Goal: Task Accomplishment & Management: Manage account settings

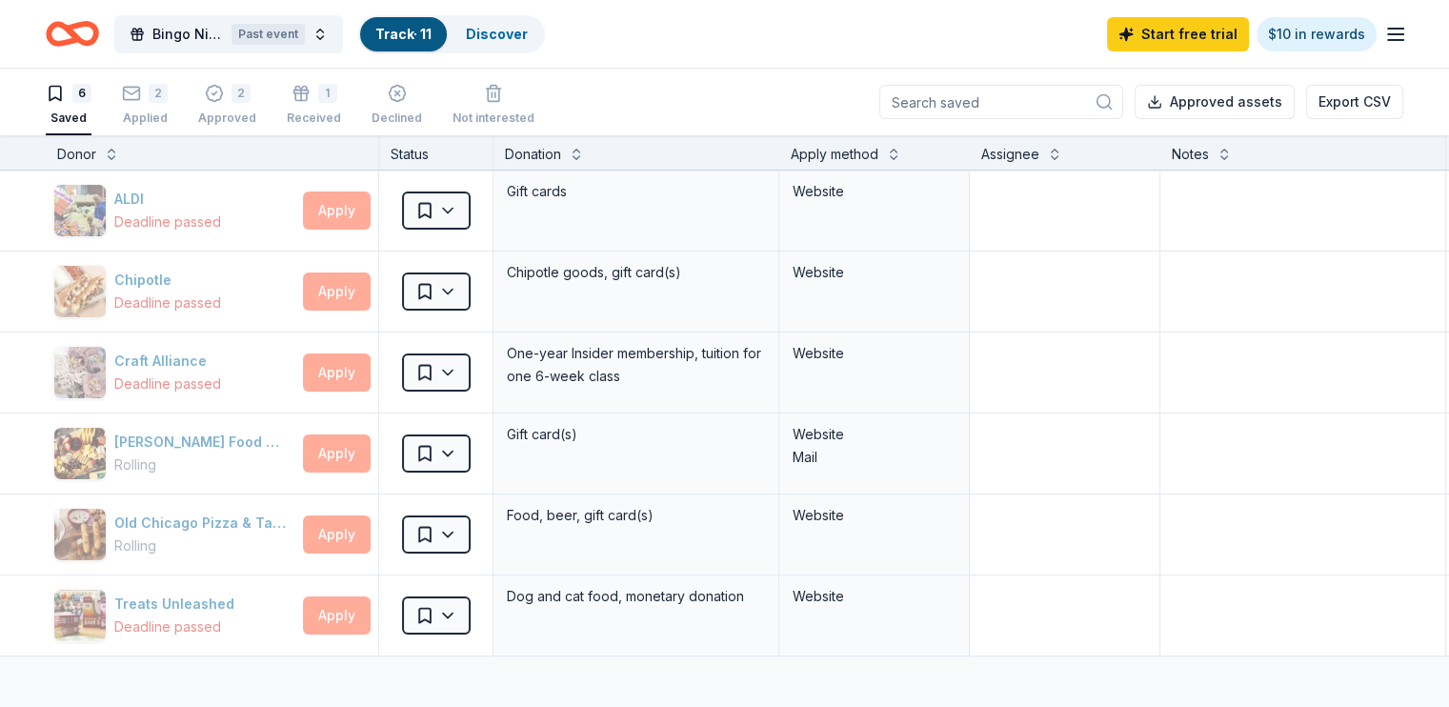
click at [408, 27] on link "Track · 11" at bounding box center [403, 34] width 56 height 16
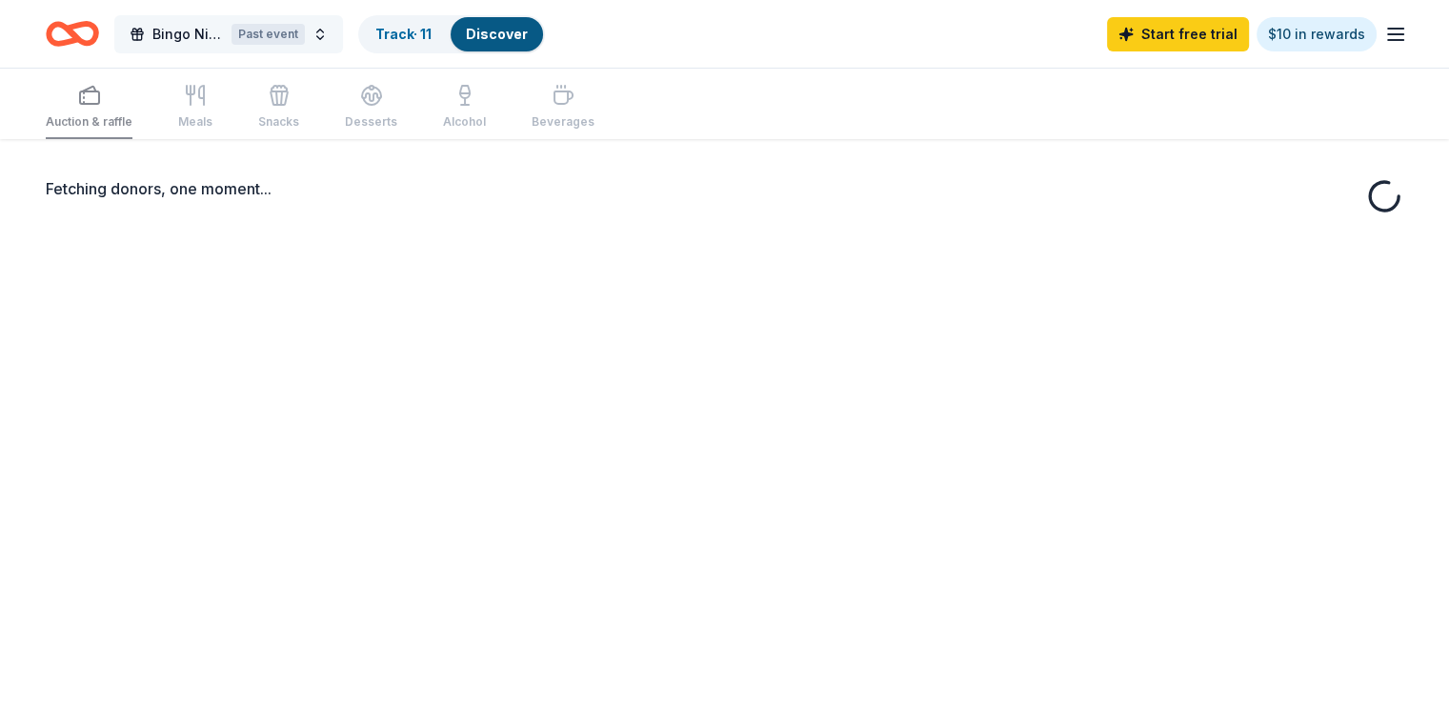
click at [343, 28] on button "Bingo Night Past event" at bounding box center [228, 34] width 229 height 38
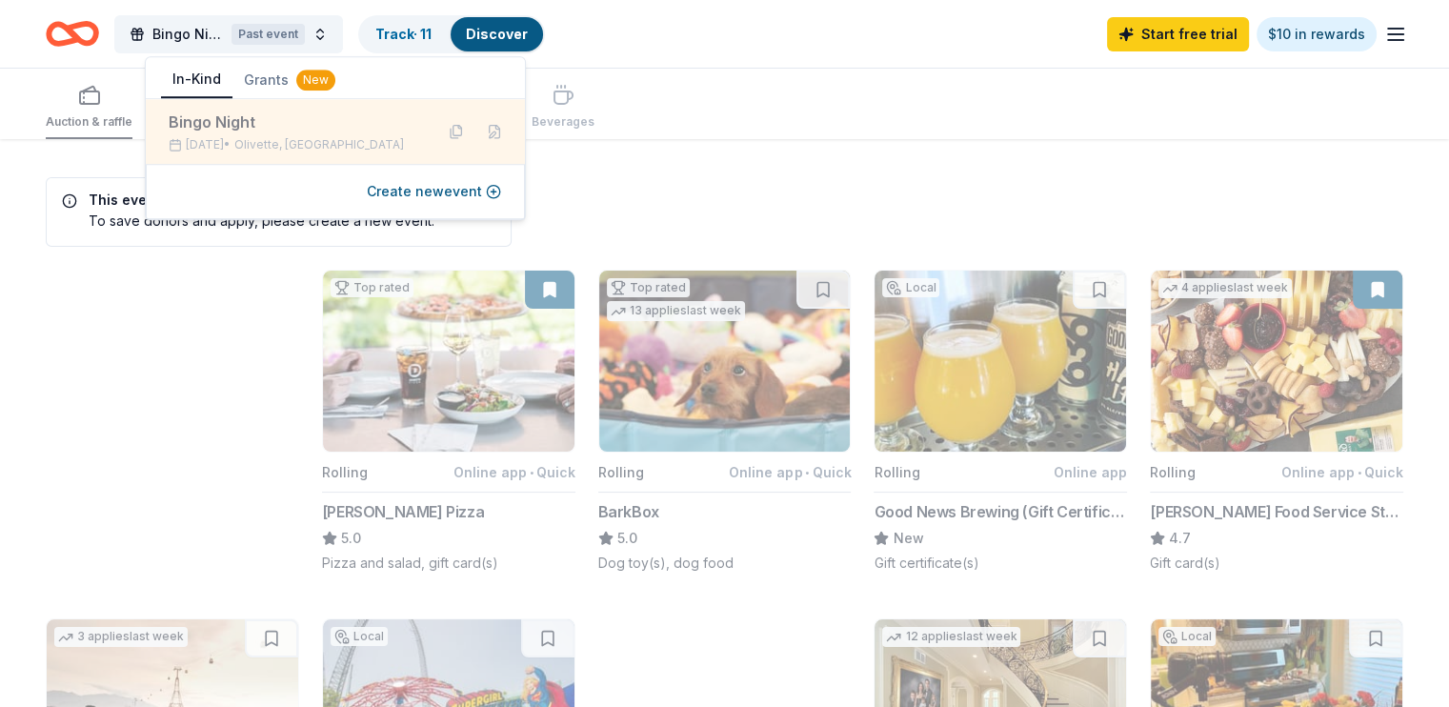
click at [287, 127] on div "Bingo Night" at bounding box center [294, 122] width 250 height 23
click at [233, 134] on div "Bingo Night Sep 27, 2025 • Olivette, MO" at bounding box center [294, 132] width 250 height 42
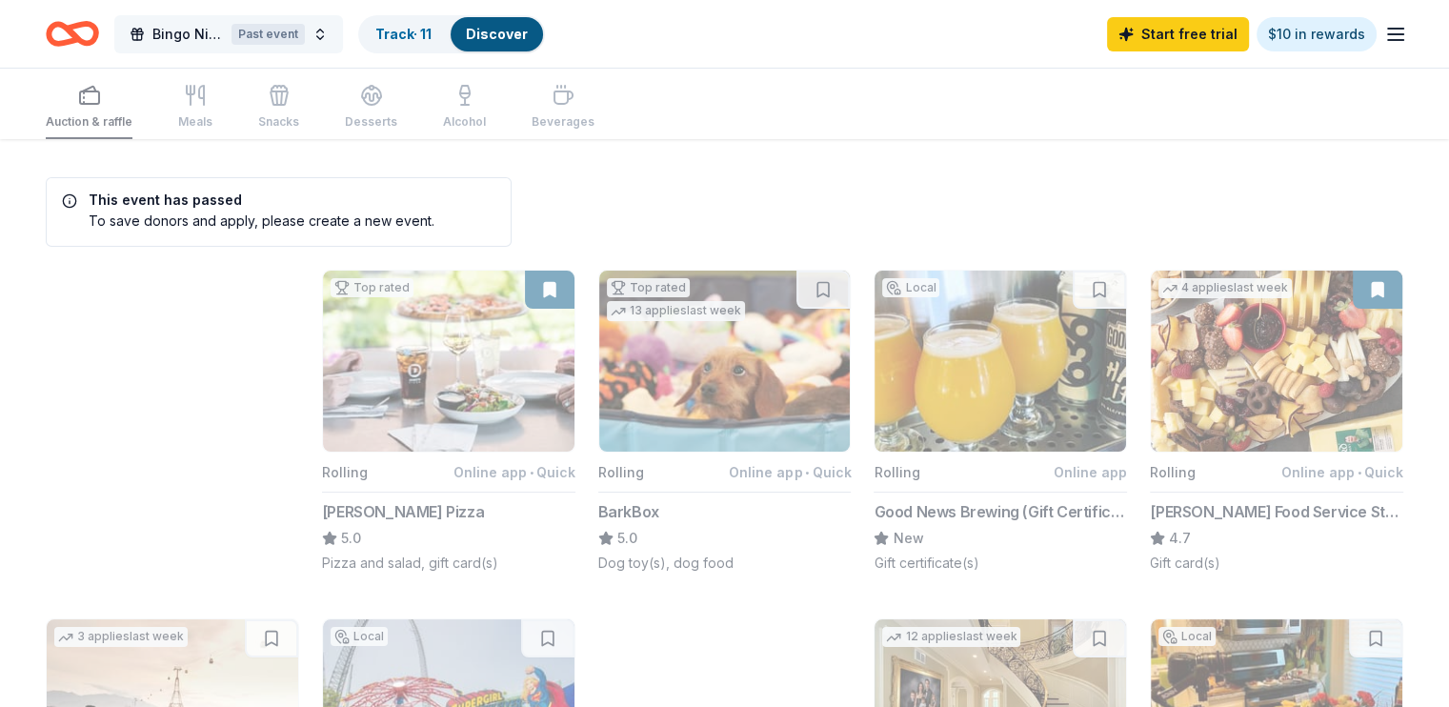
click at [224, 31] on span "Bingo Night" at bounding box center [187, 34] width 71 height 23
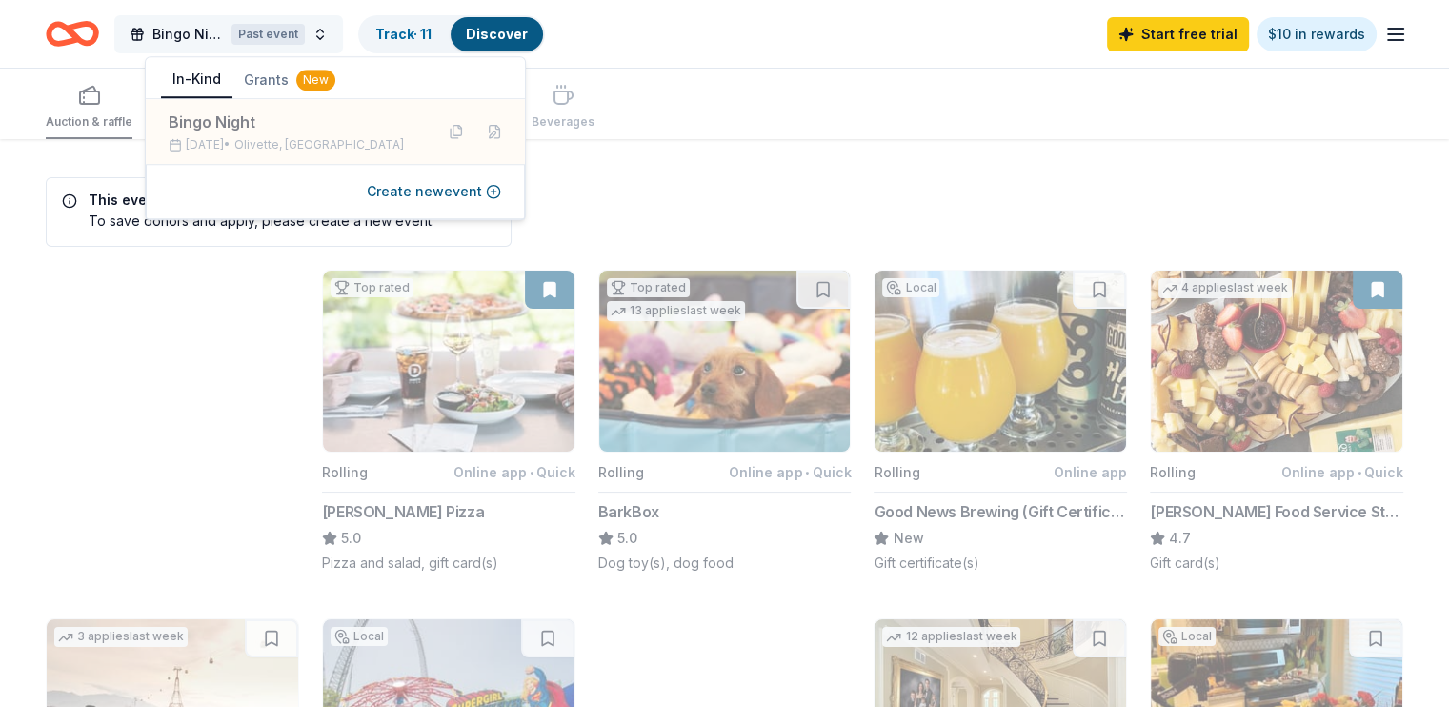
click at [224, 31] on span "Bingo Night" at bounding box center [187, 34] width 71 height 23
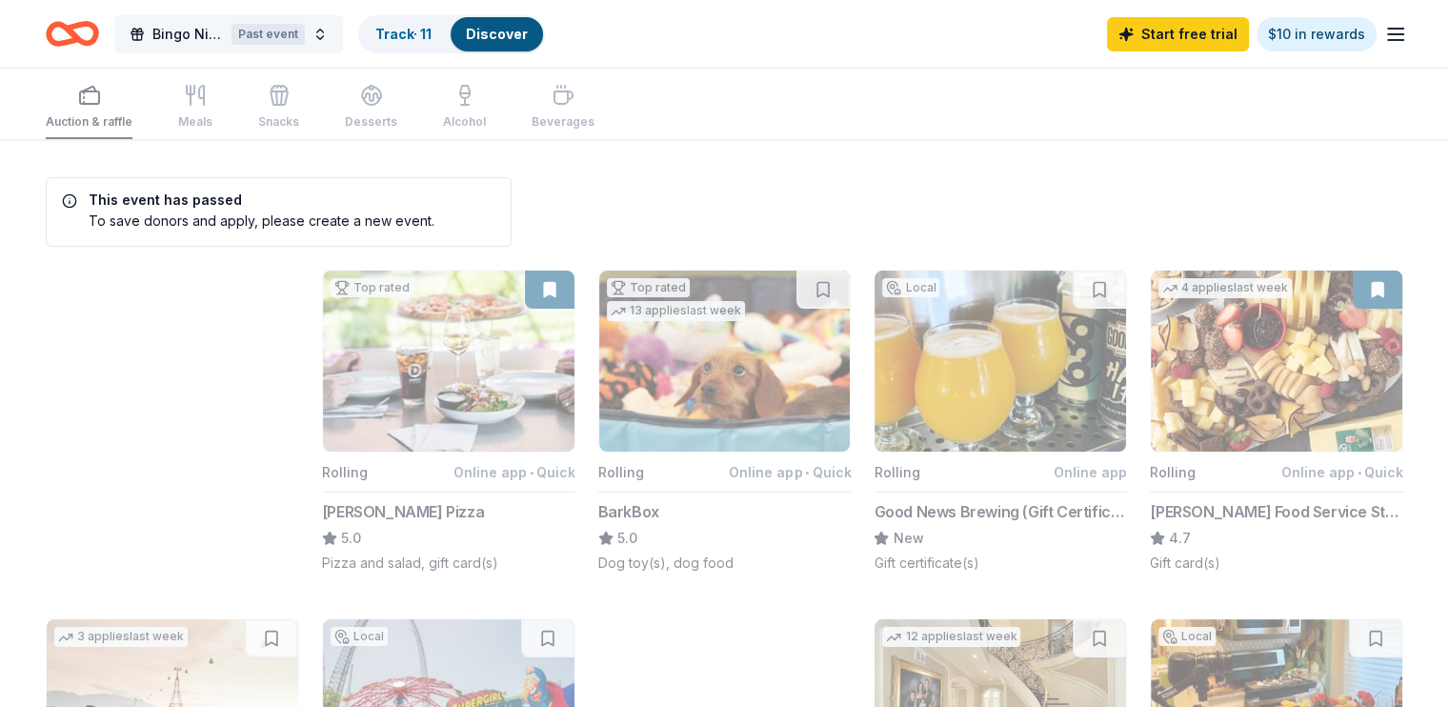
click at [305, 40] on div "Past event" at bounding box center [268, 34] width 73 height 21
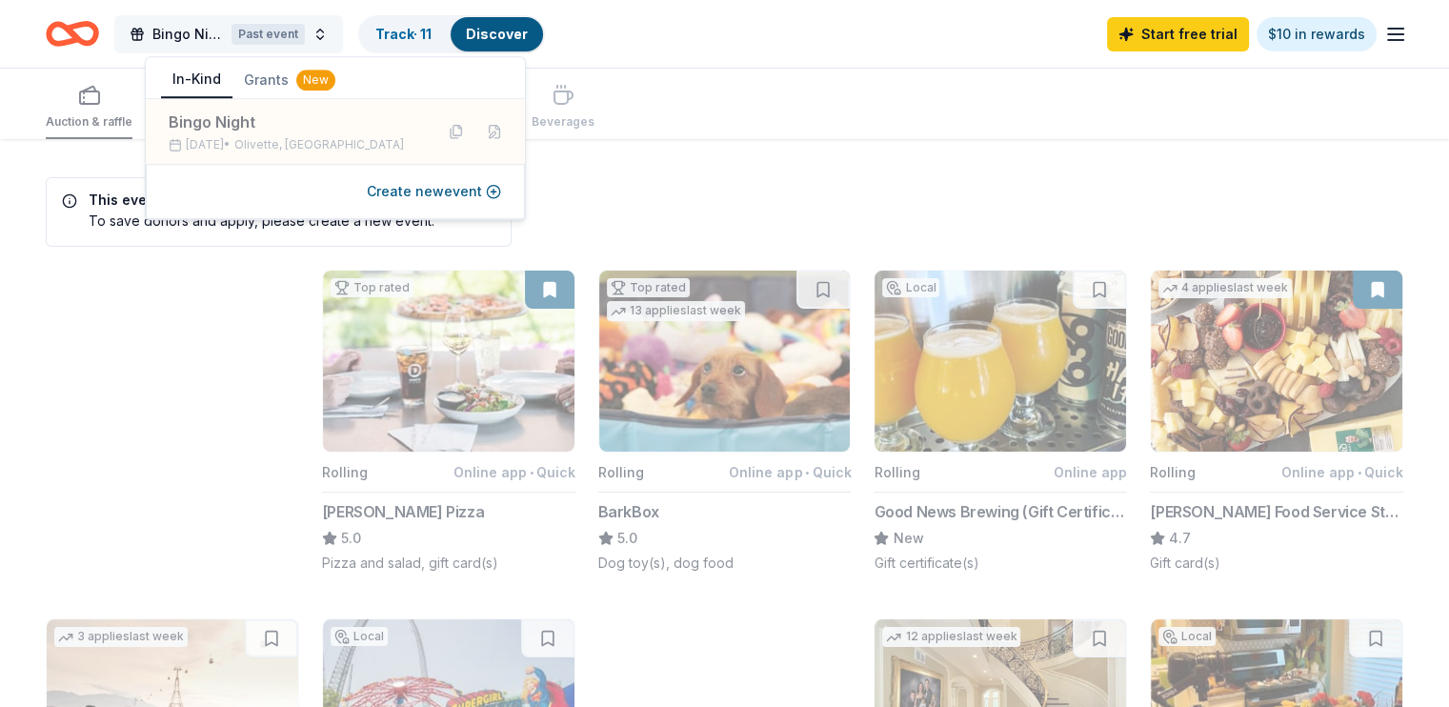
click at [305, 40] on div "Past event" at bounding box center [268, 34] width 73 height 21
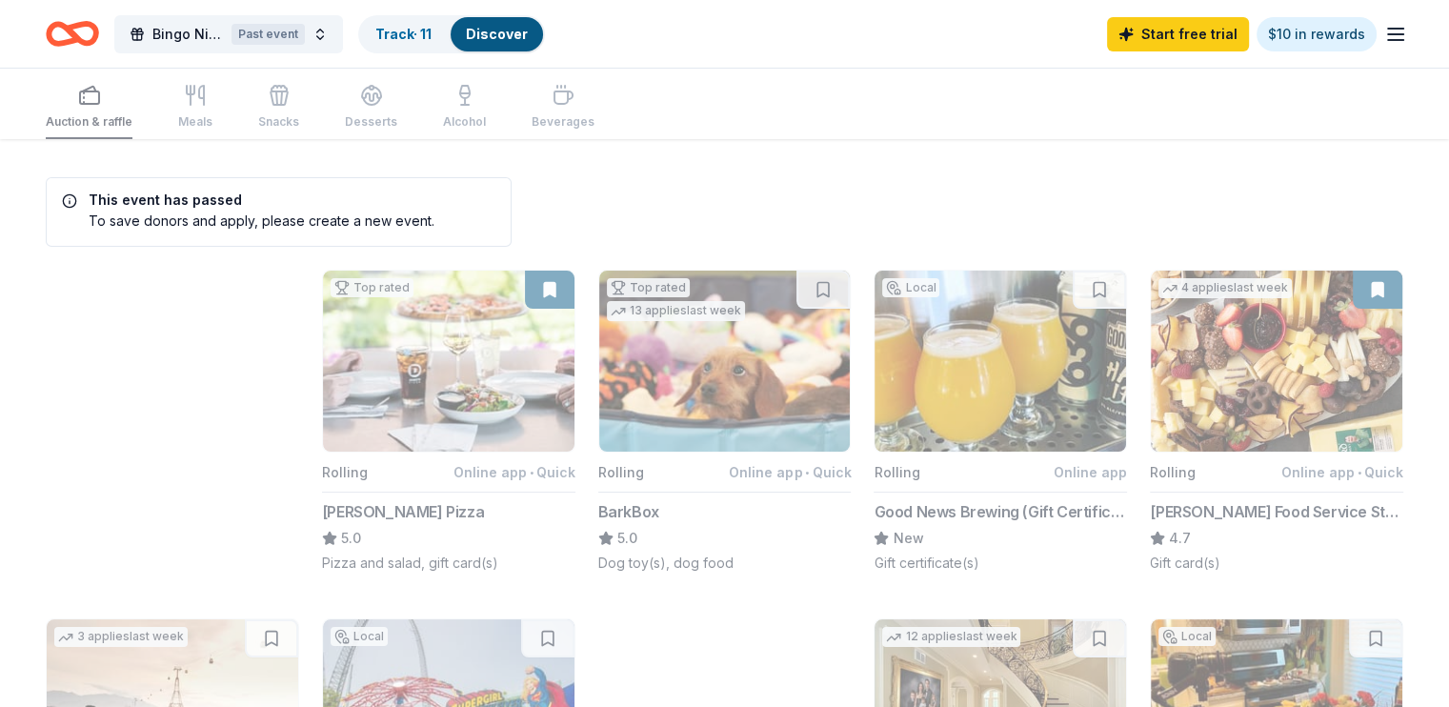
click at [134, 123] on div "Auction & raffle Meals Snacks Desserts Alcohol Beverages" at bounding box center [320, 107] width 549 height 63
click at [432, 34] on link "Track · 11" at bounding box center [403, 34] width 56 height 16
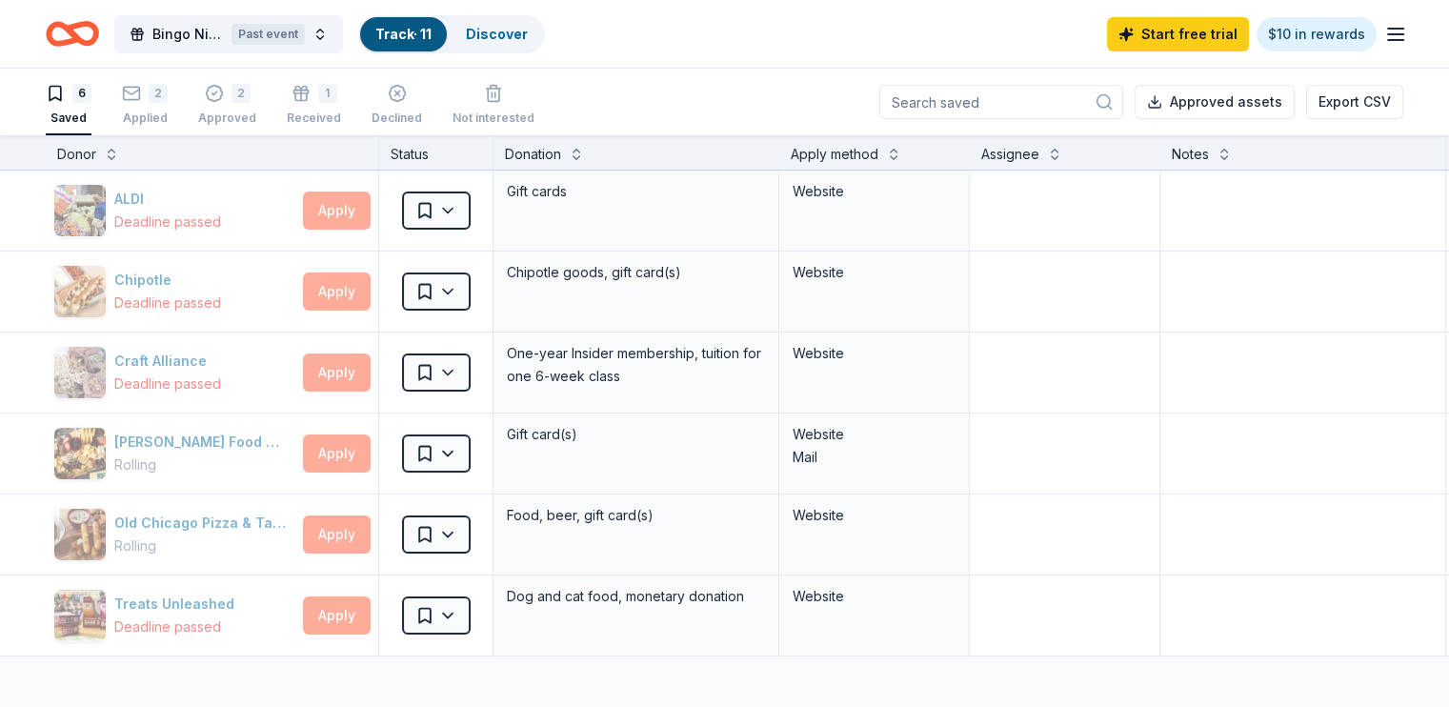
click at [96, 41] on icon "Home" at bounding box center [82, 33] width 30 height 19
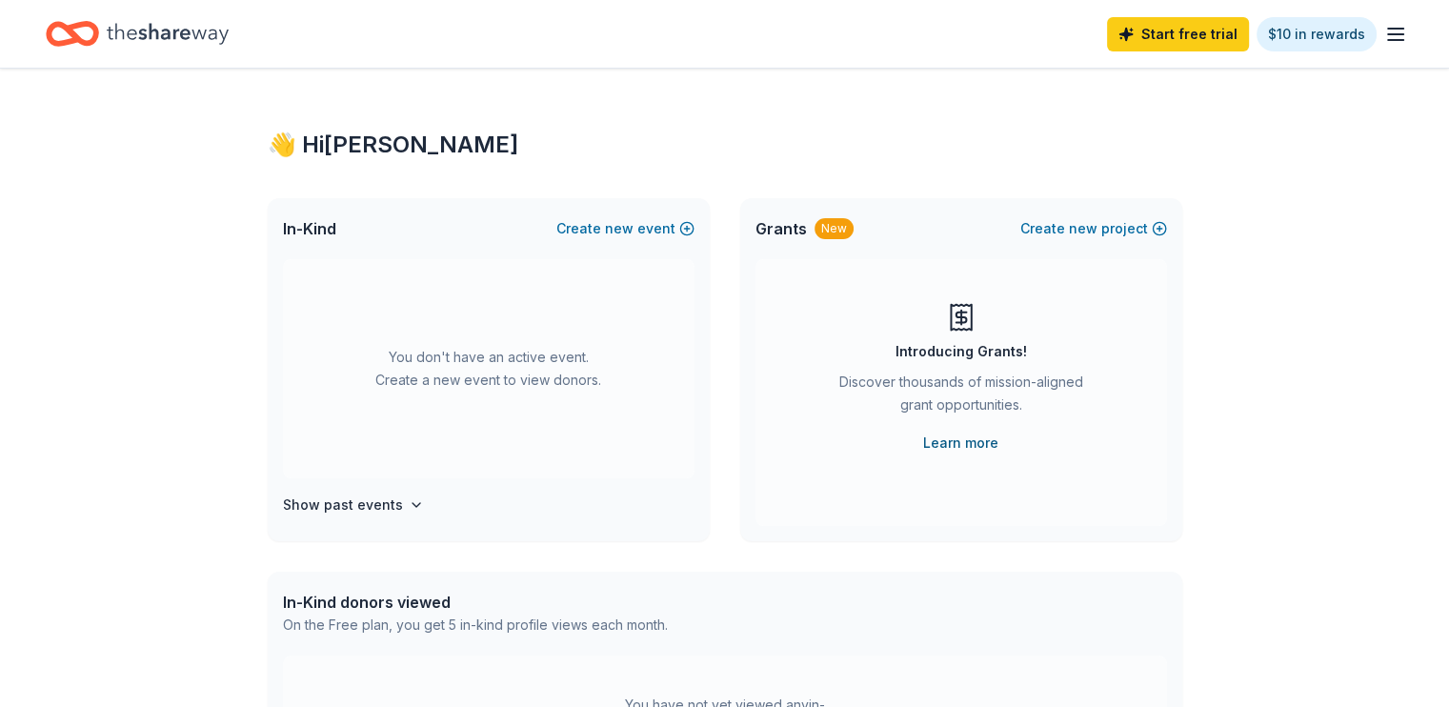
click at [976, 441] on link "Learn more" at bounding box center [960, 443] width 75 height 23
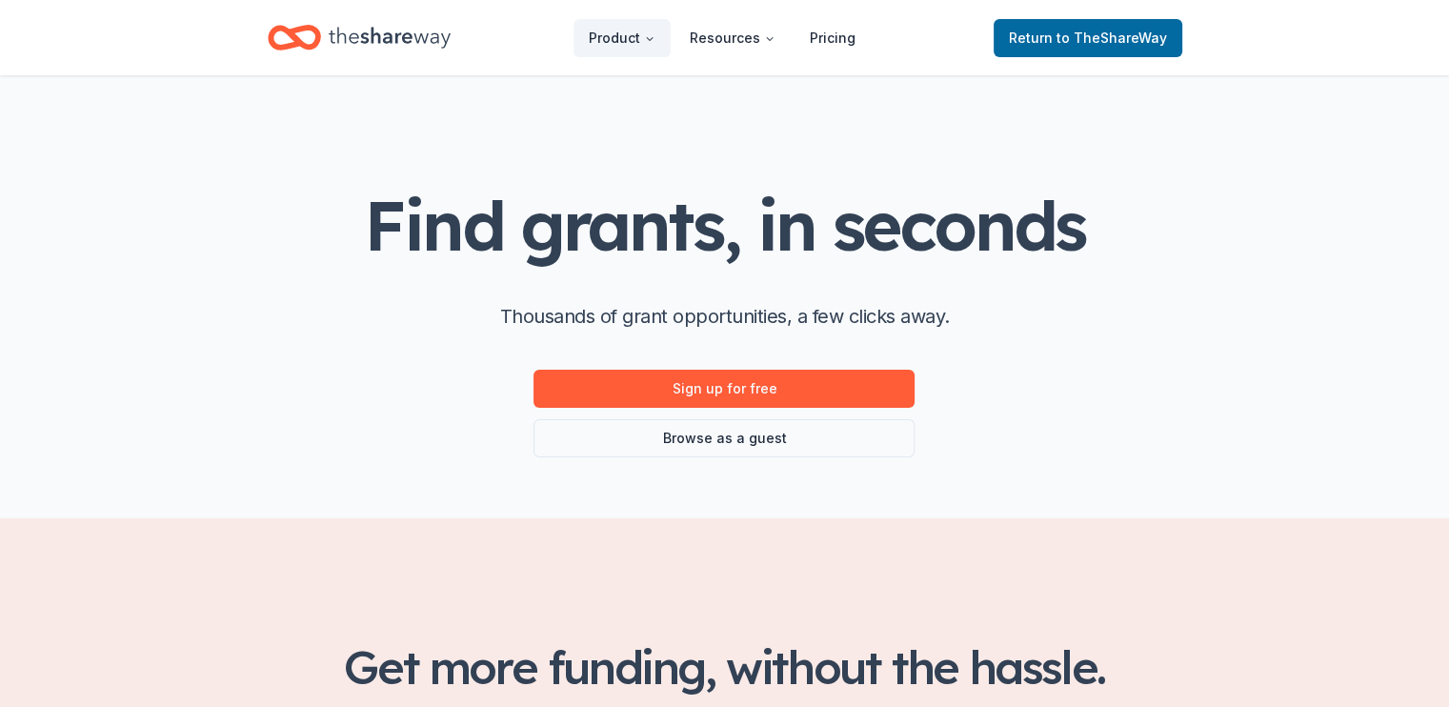
scroll to position [3, 0]
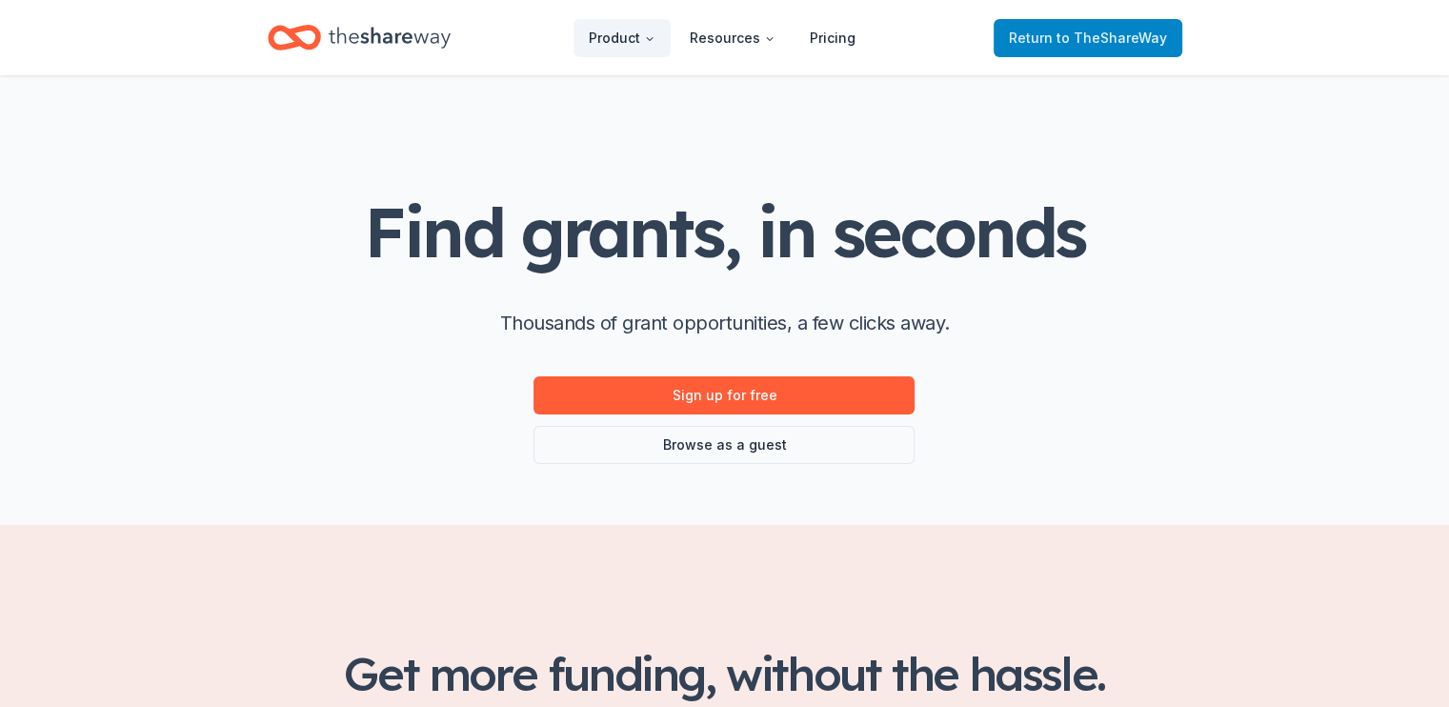
click at [1102, 34] on span "to TheShareWay" at bounding box center [1112, 38] width 111 height 16
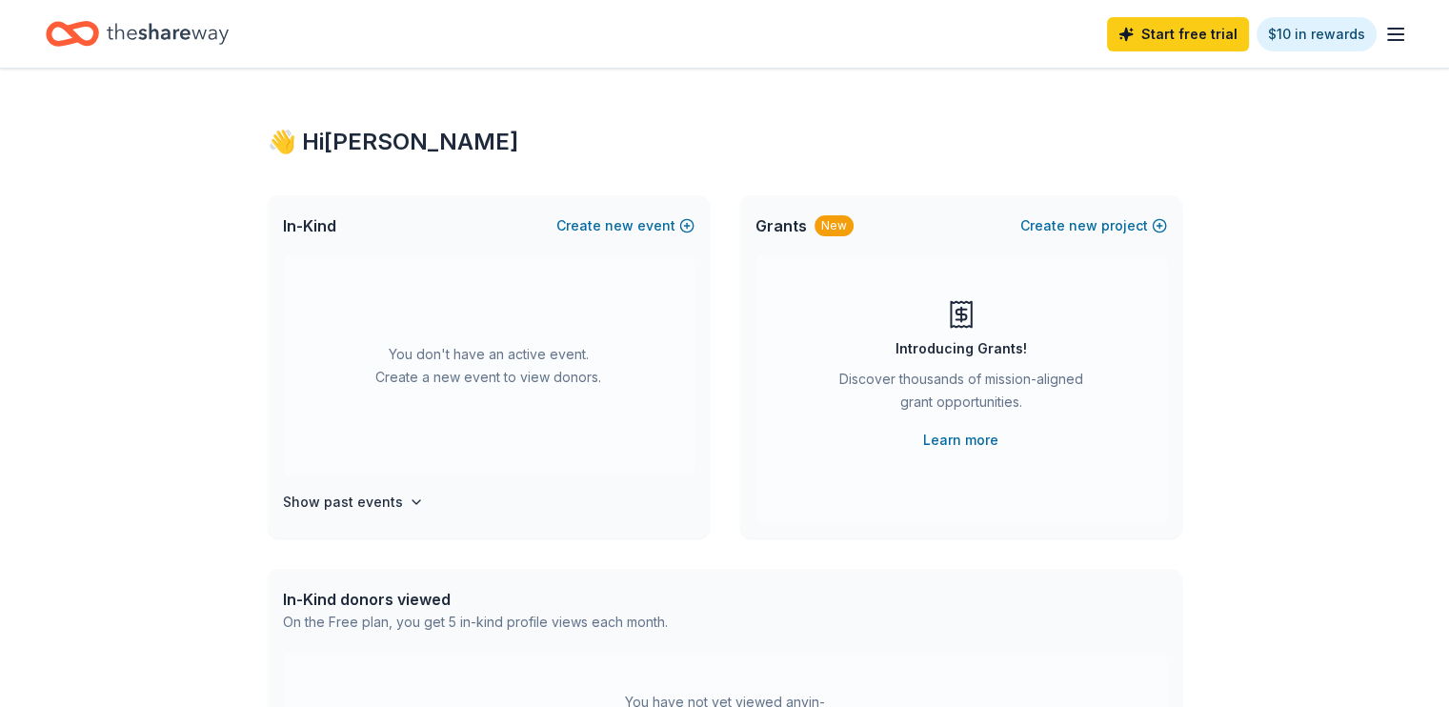
click at [1385, 31] on icon "button" at bounding box center [1396, 34] width 23 height 23
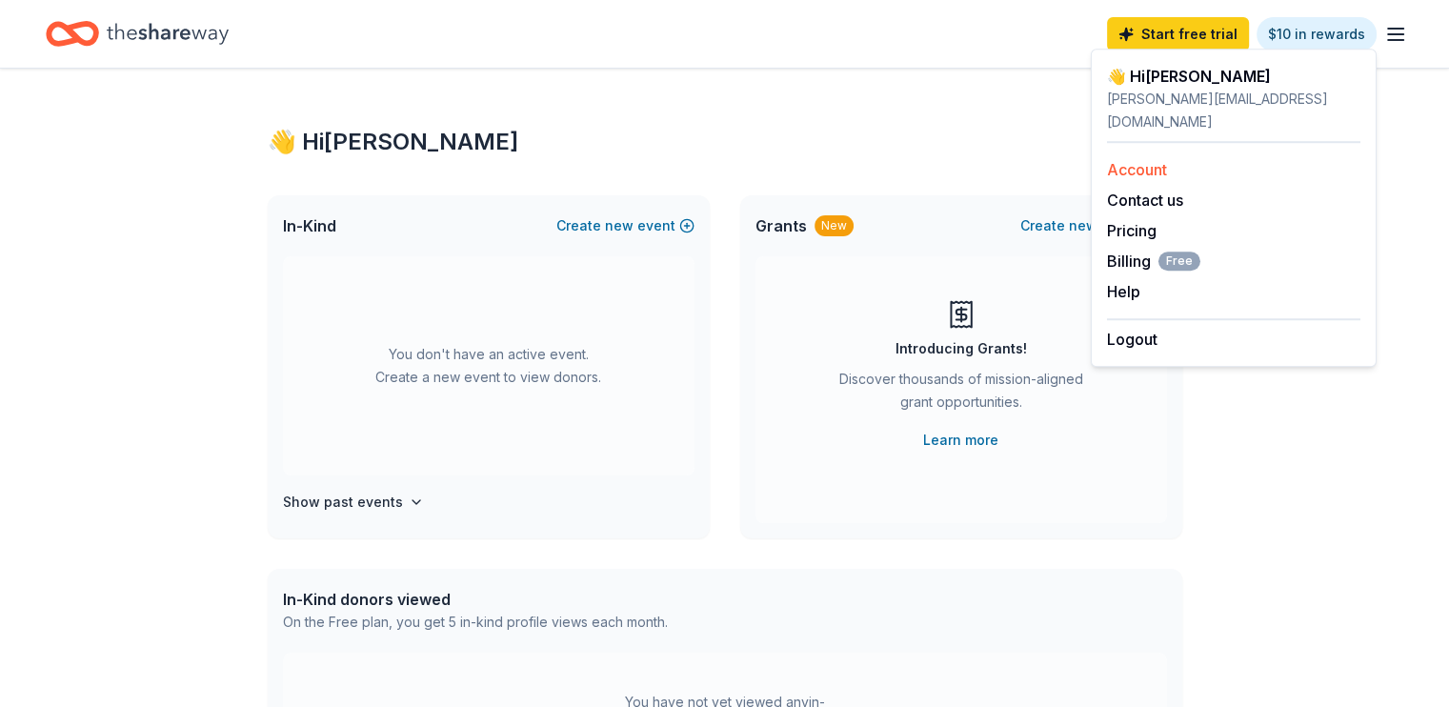
click at [1161, 160] on link "Account" at bounding box center [1137, 169] width 60 height 19
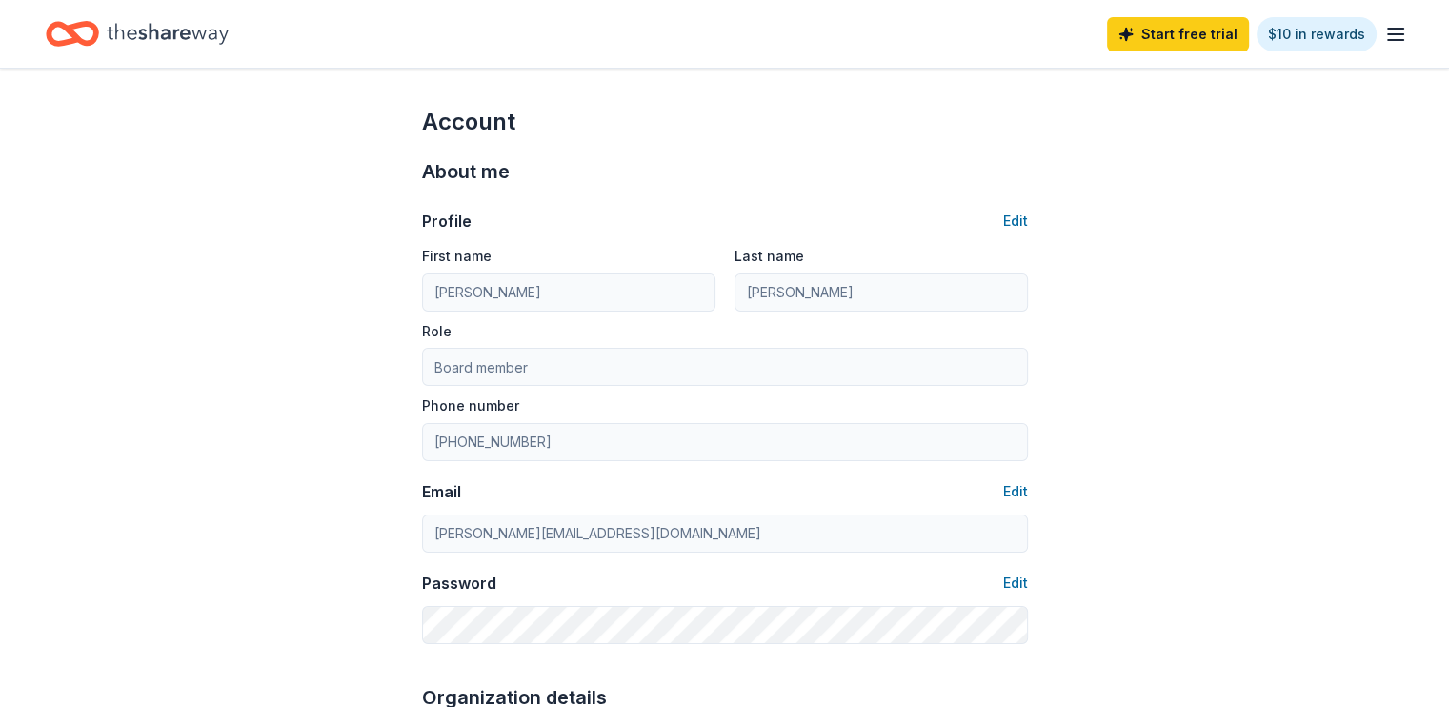
click at [1385, 35] on icon "button" at bounding box center [1396, 34] width 23 height 23
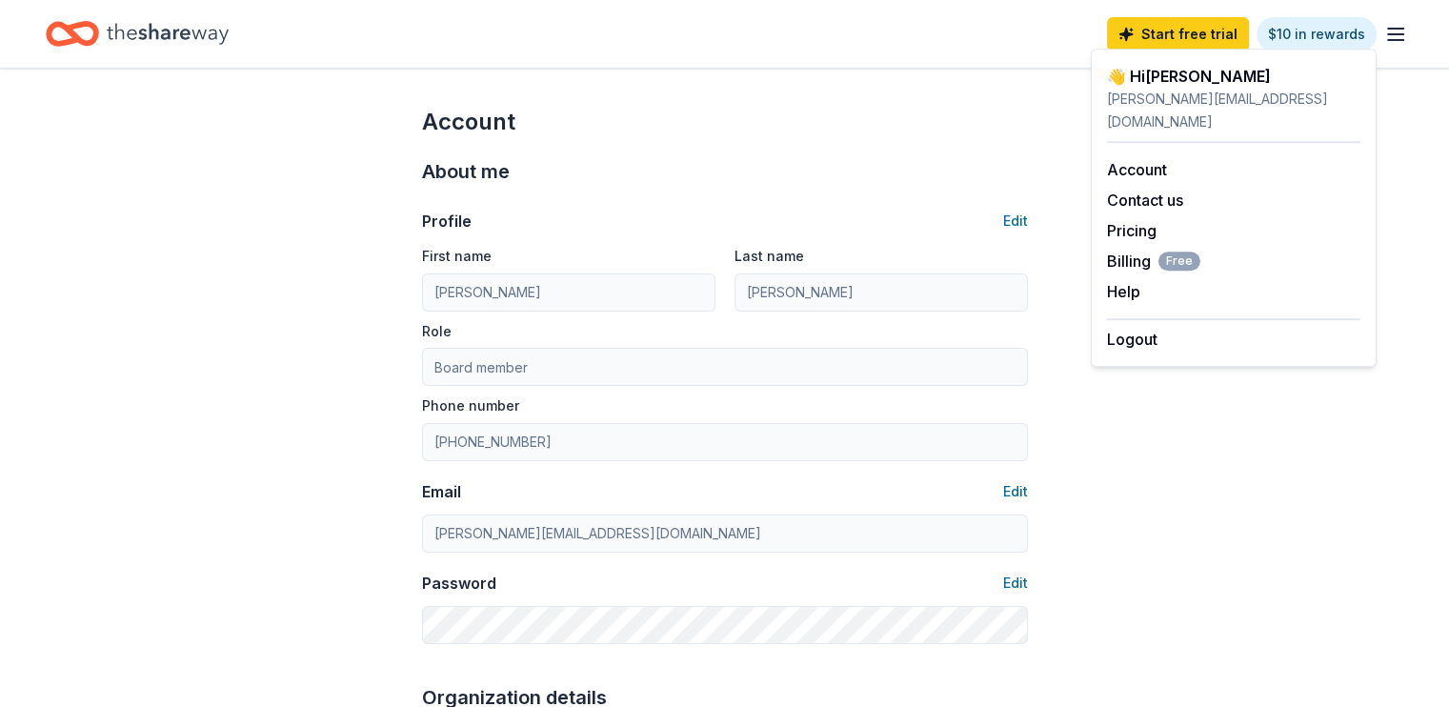
click at [1174, 77] on div "👋 Hi Wendie" at bounding box center [1233, 76] width 253 height 23
click at [96, 33] on icon "Home" at bounding box center [82, 33] width 30 height 19
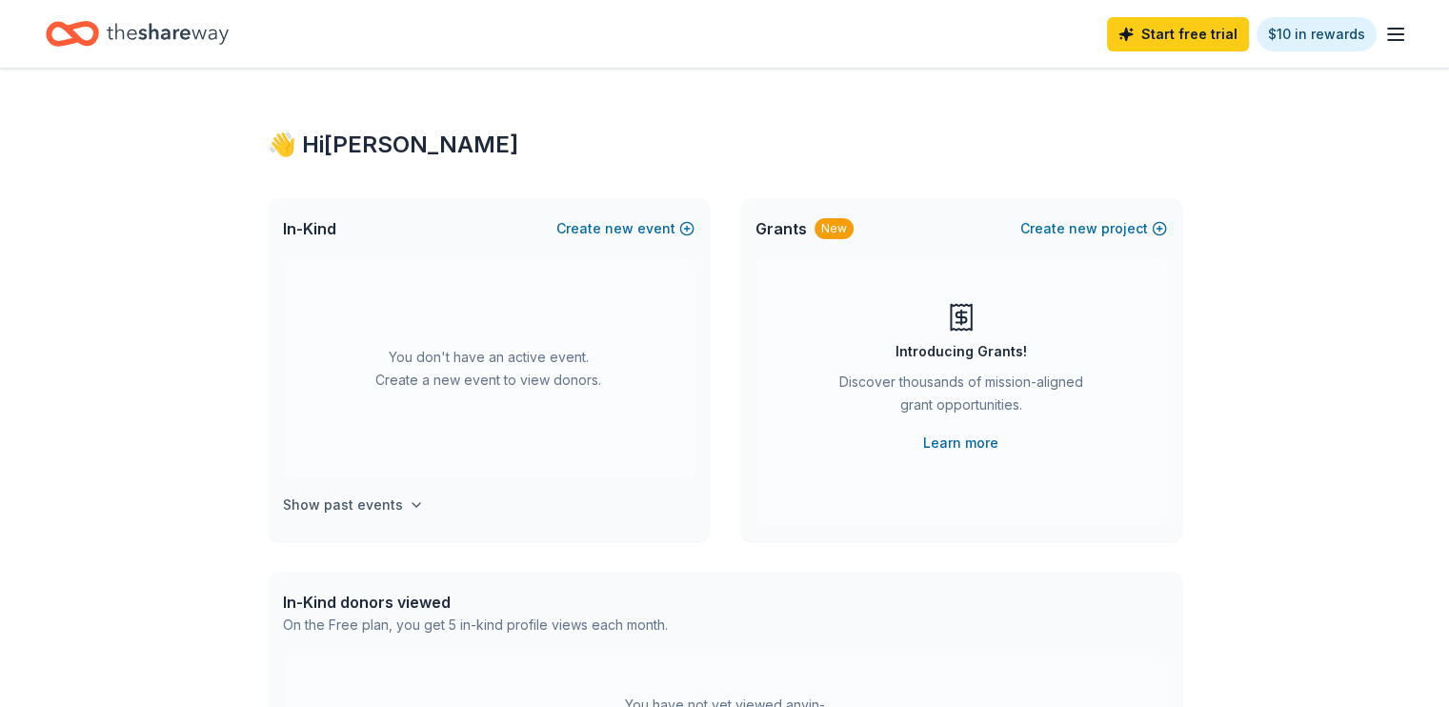
click at [409, 504] on icon "button" at bounding box center [416, 504] width 15 height 15
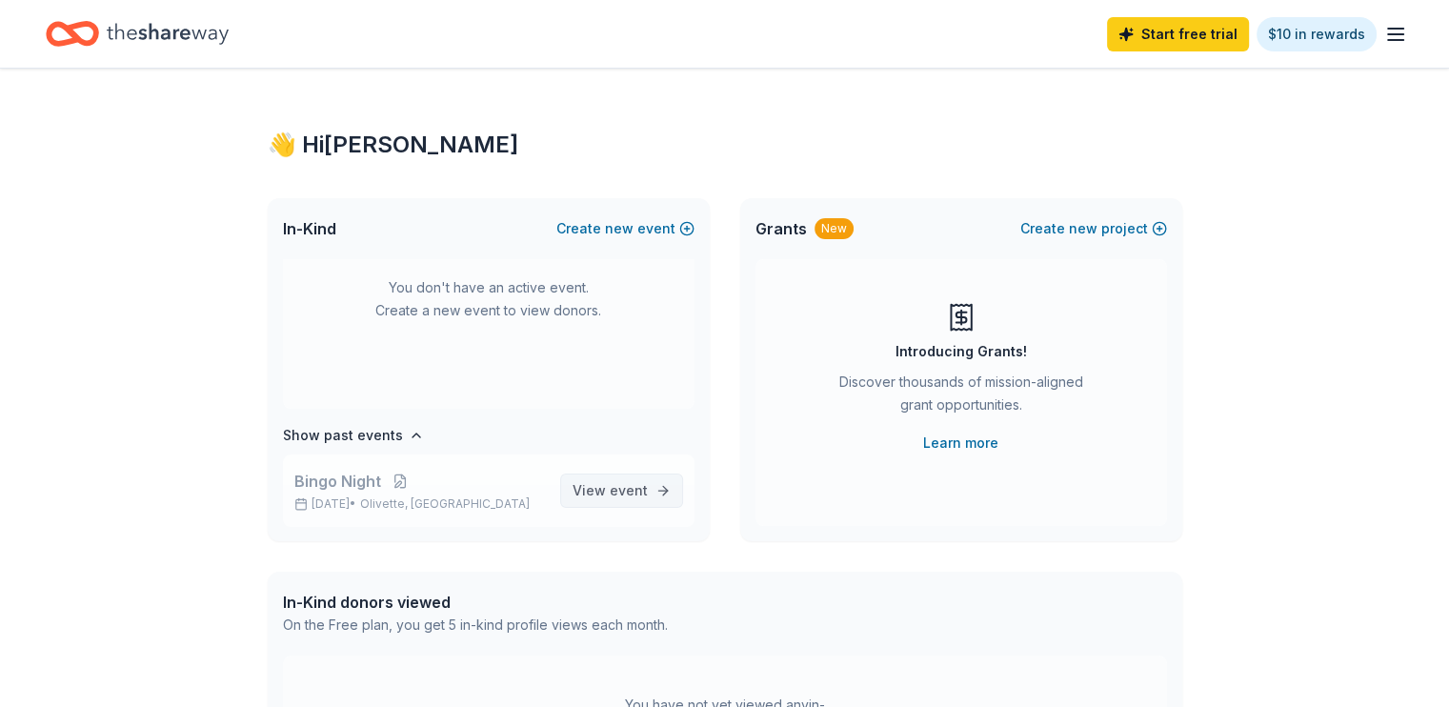
click at [656, 494] on link "View event" at bounding box center [621, 491] width 123 height 34
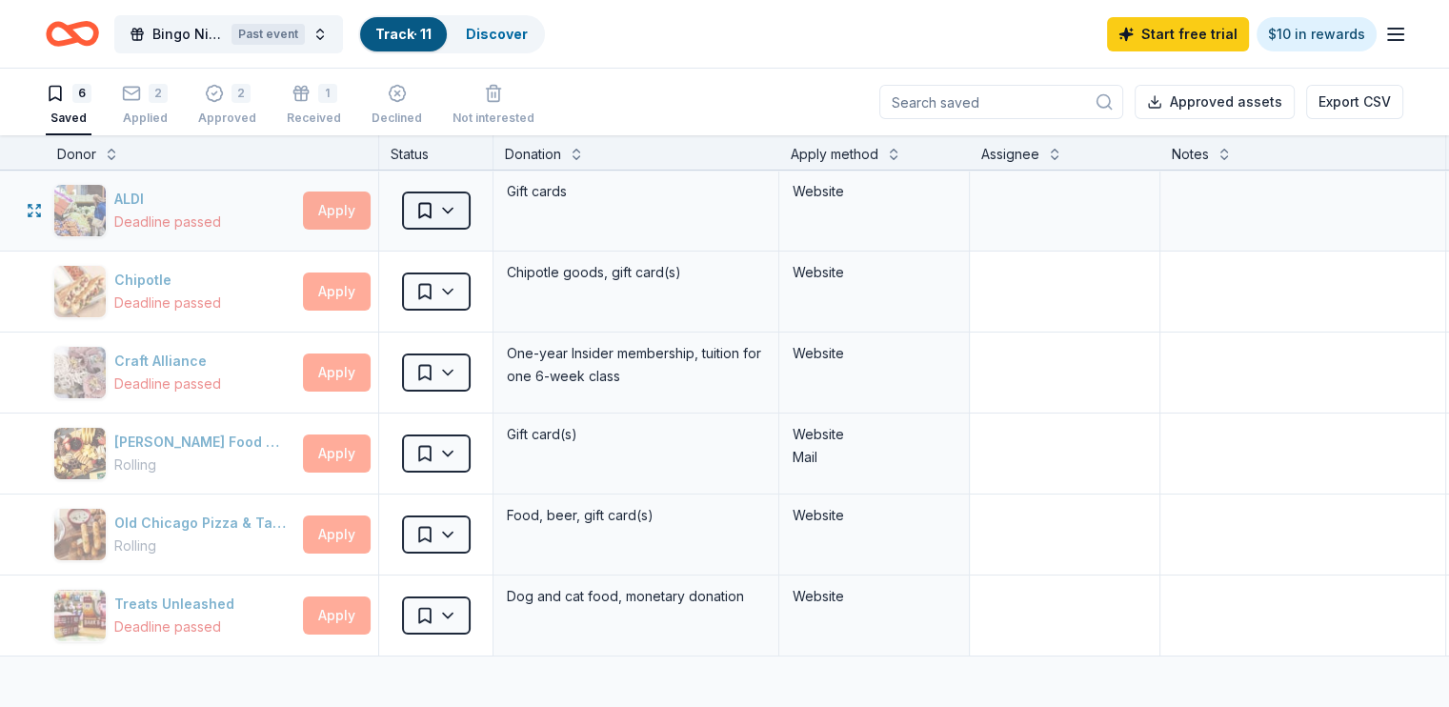
click at [488, 216] on html "Bingo Night Past event Track · 11 Discover Start free trial $10 in rewards 6 Sa…" at bounding box center [724, 353] width 1449 height 707
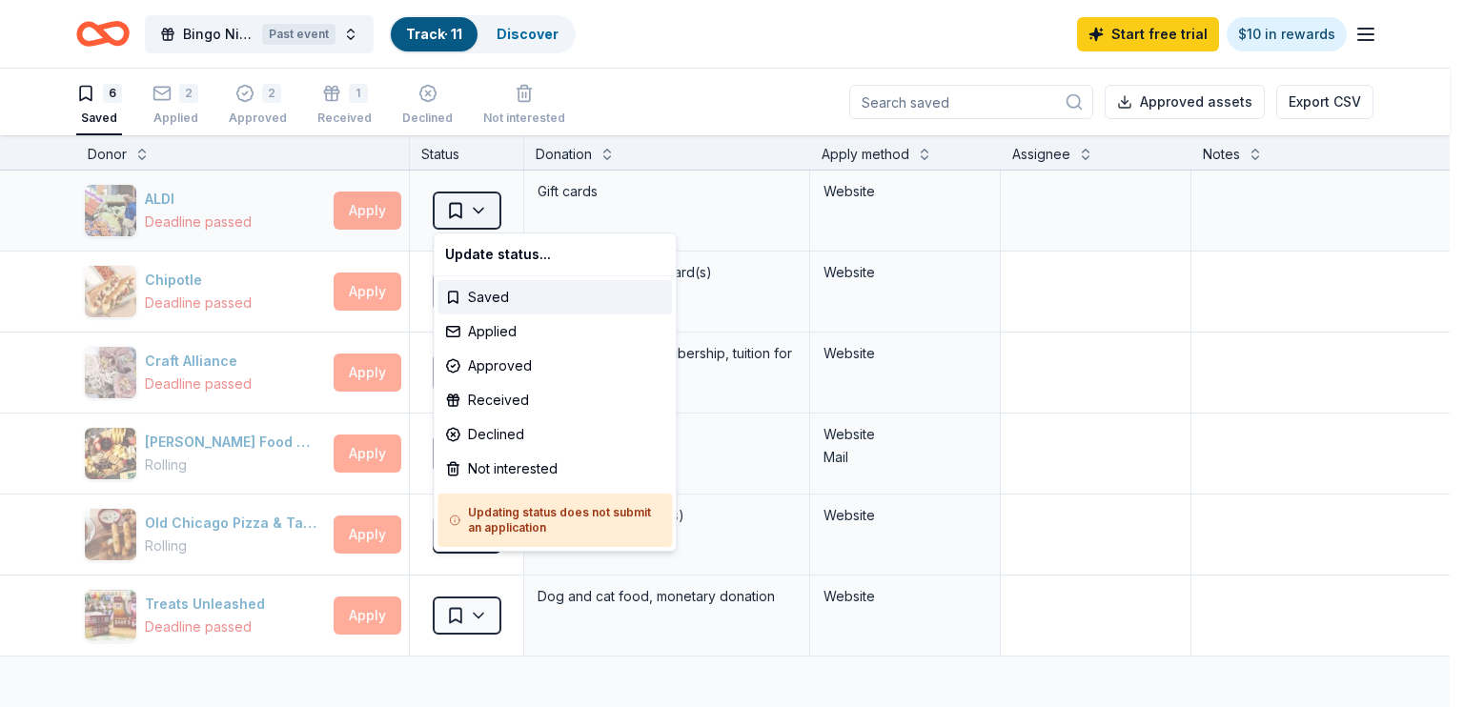
click at [488, 216] on html "Bingo Night Past event Track · 11 Discover Start free trial $10 in rewards 6 Sa…" at bounding box center [732, 353] width 1464 height 707
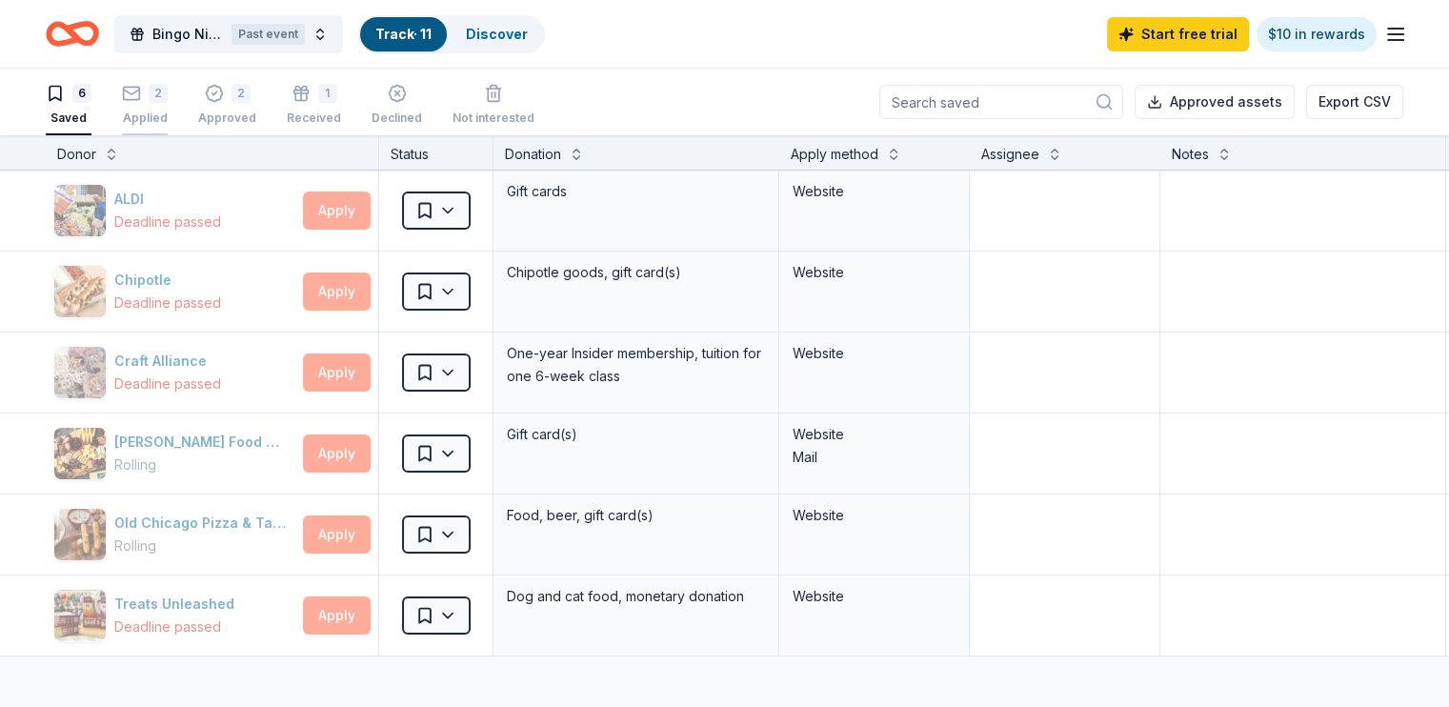
click at [164, 109] on div "2 Applied" at bounding box center [145, 105] width 46 height 42
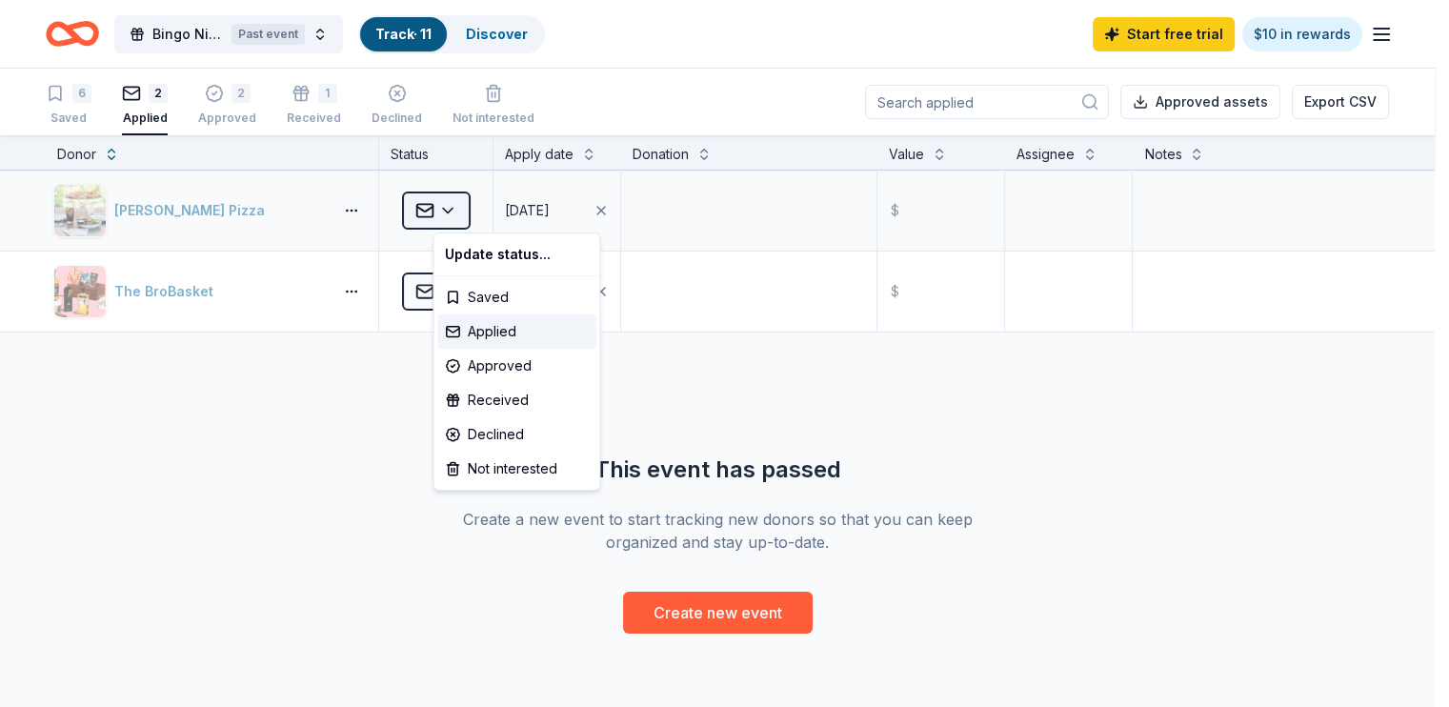
click at [494, 220] on html "Bingo Night Past event Track · 11 Discover Start free trial $10 in rewards 6 Sa…" at bounding box center [724, 353] width 1449 height 707
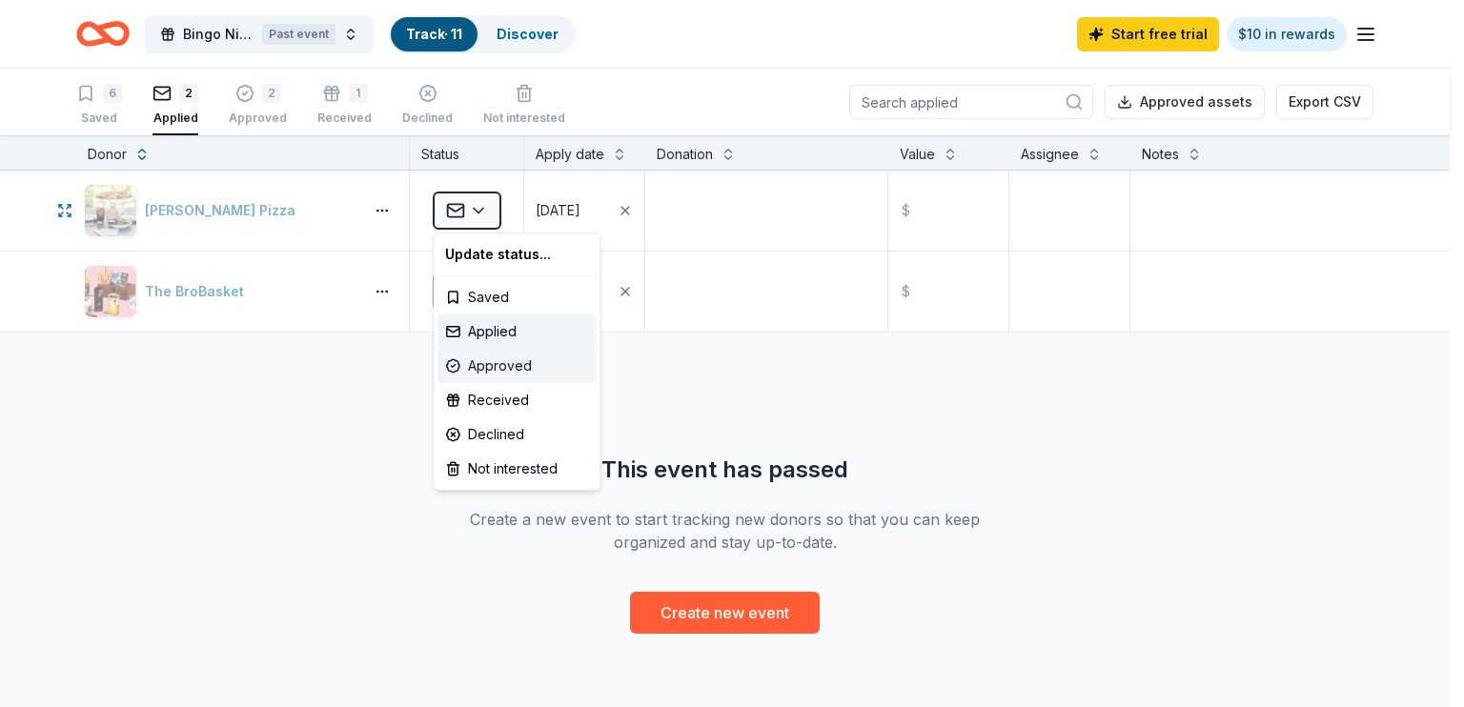
click at [486, 371] on div "Approved" at bounding box center [516, 366] width 158 height 34
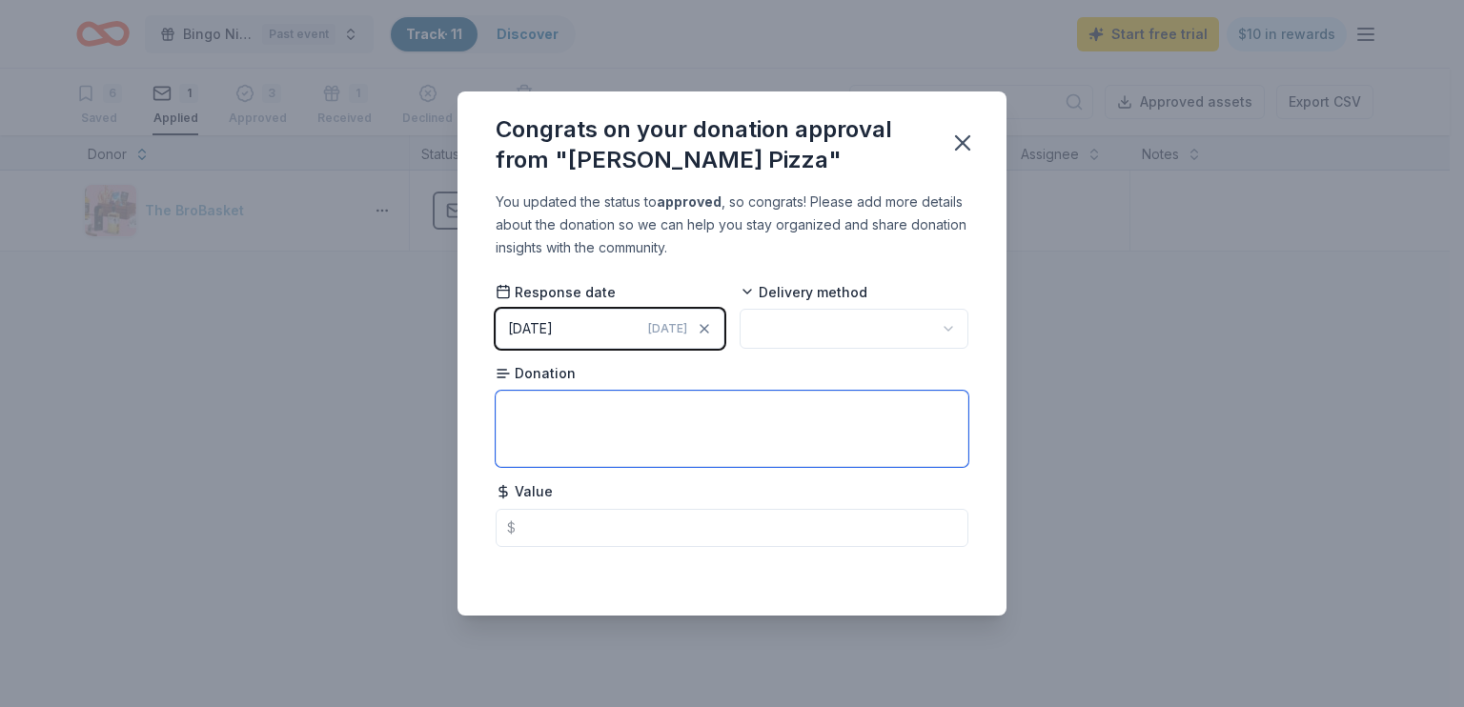
click at [557, 399] on textarea at bounding box center [732, 429] width 473 height 76
type textarea "$"
type textarea "gift card"
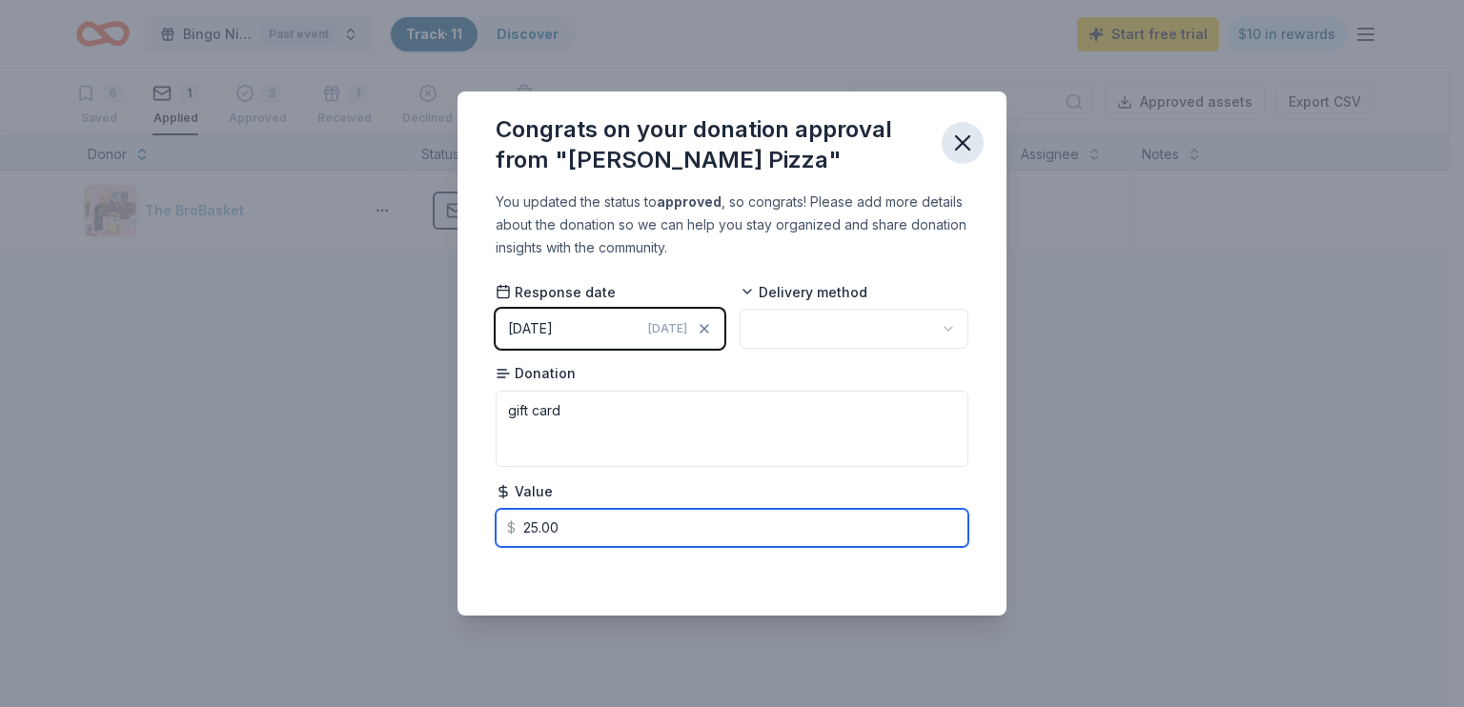
type input "25.00"
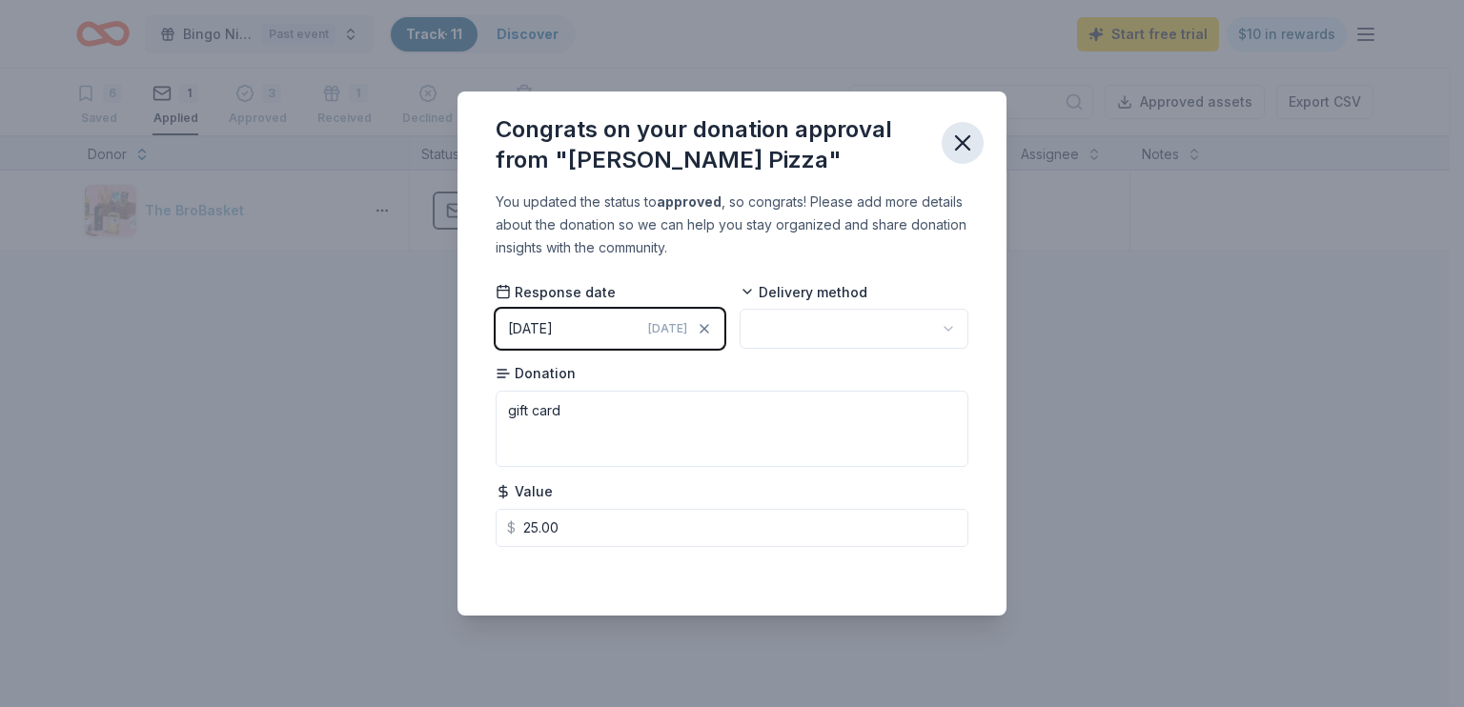
click at [973, 148] on icon "button" at bounding box center [962, 143] width 27 height 27
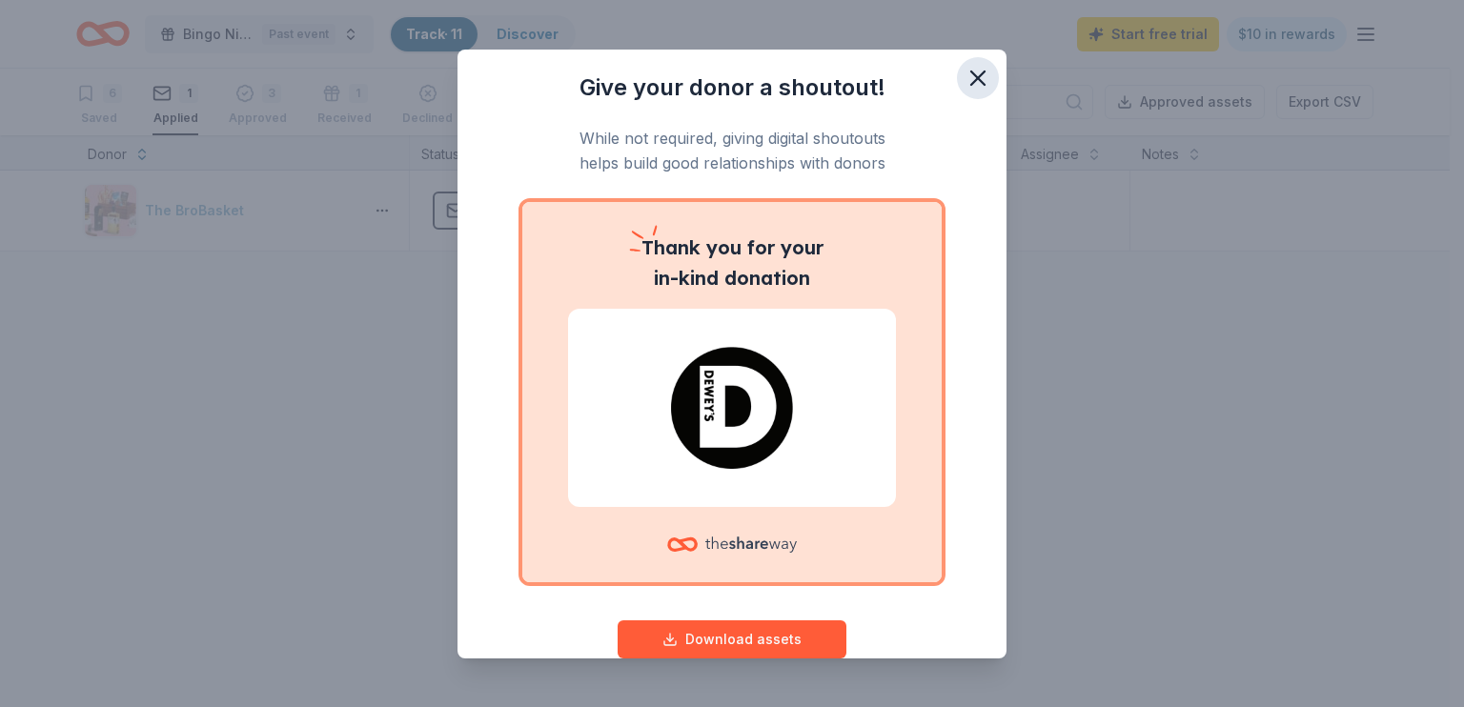
click at [964, 72] on icon "button" at bounding box center [977, 78] width 27 height 27
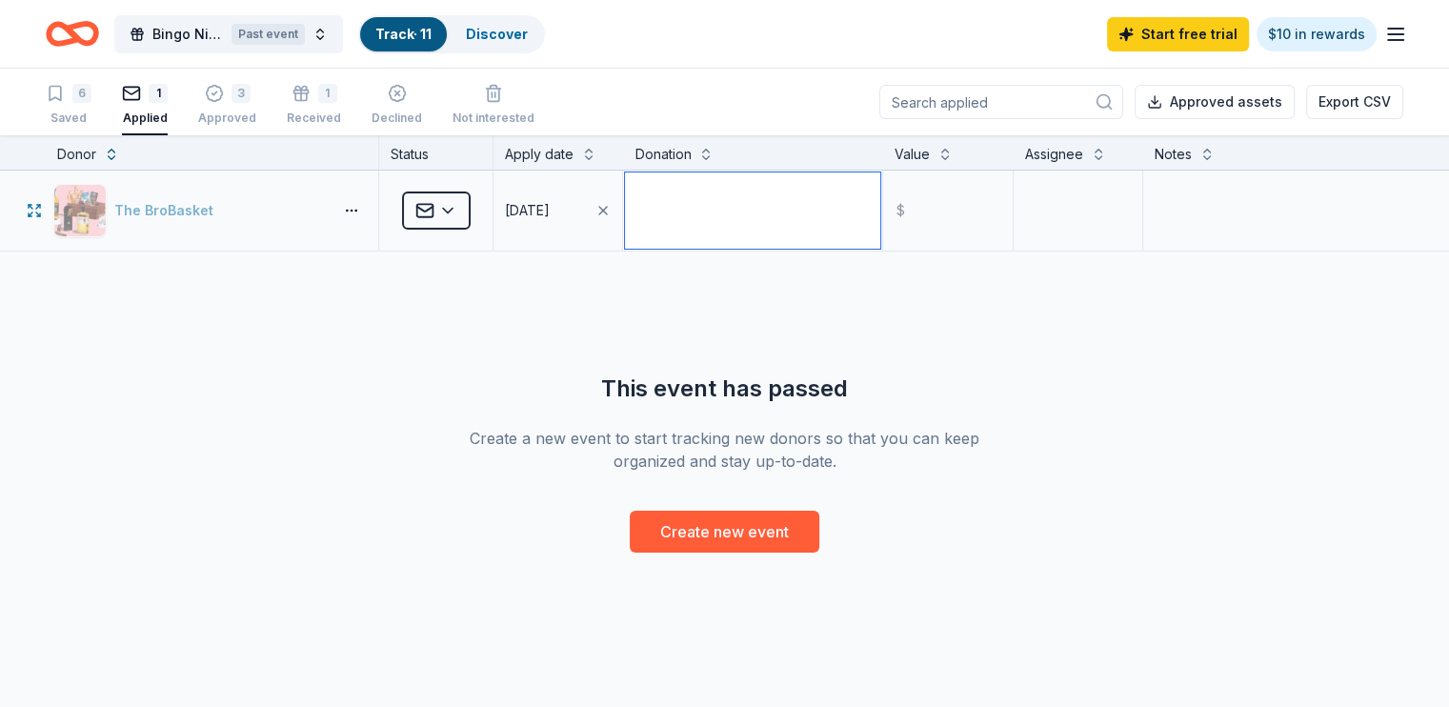
click at [732, 213] on textarea at bounding box center [752, 210] width 255 height 76
type textarea "gift card"
type input "25.00"
click at [1091, 153] on button at bounding box center [1098, 152] width 15 height 19
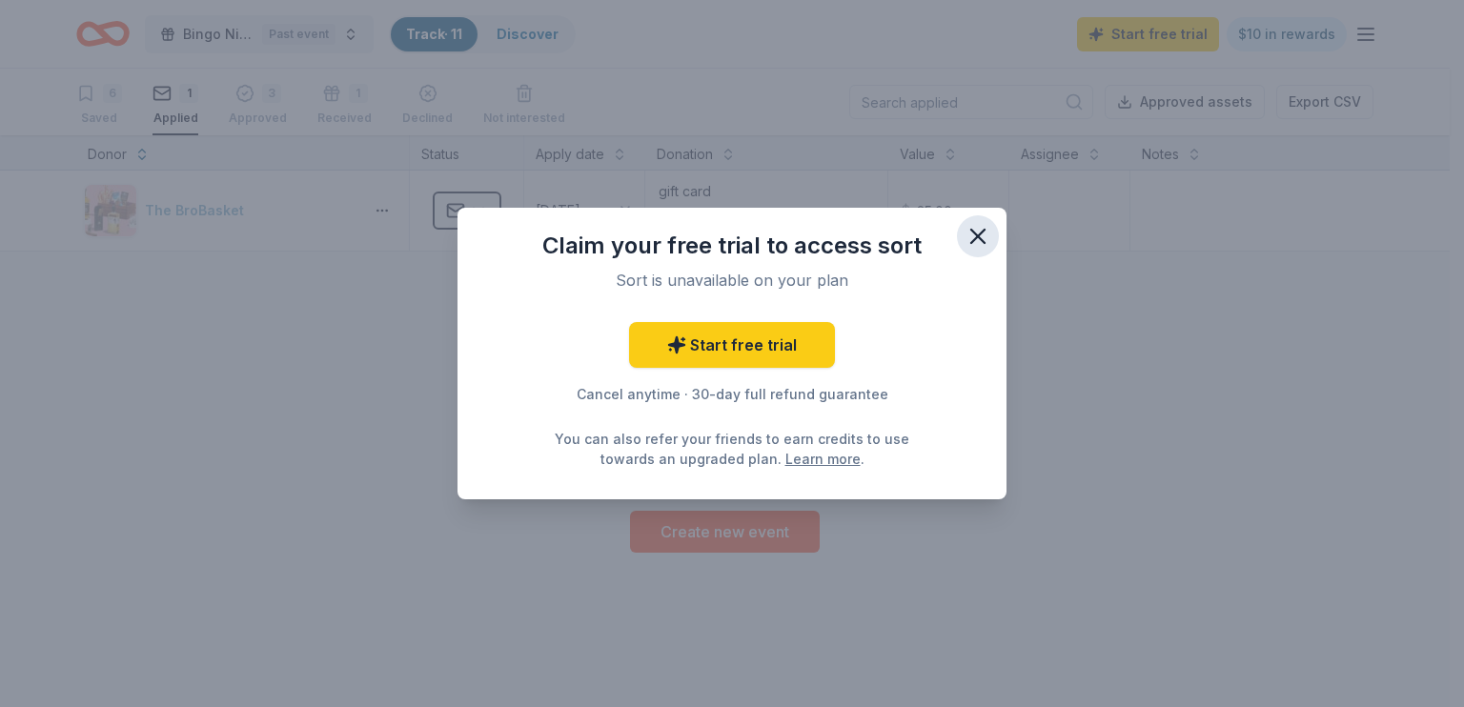
click at [974, 229] on icon "button" at bounding box center [977, 236] width 27 height 27
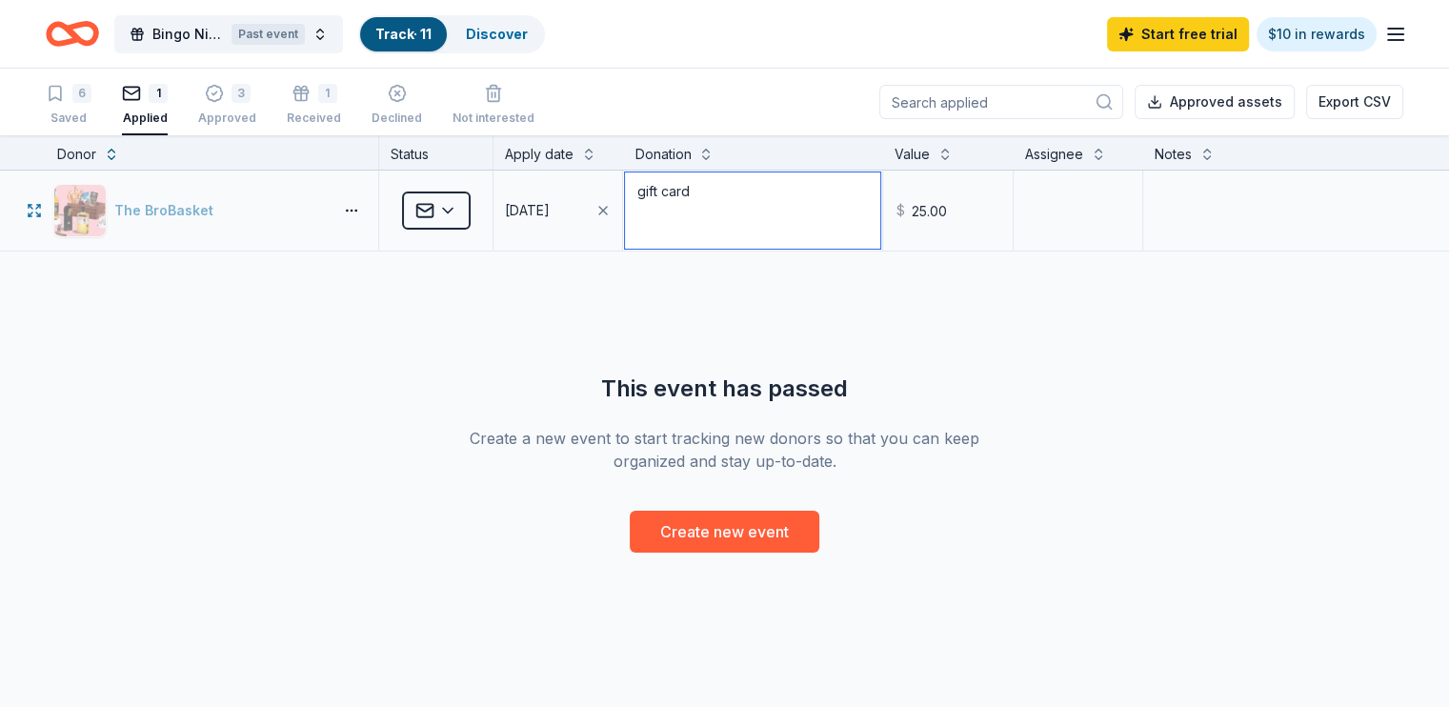
click at [700, 184] on textarea "gift card" at bounding box center [752, 210] width 255 height 76
drag, startPoint x: 716, startPoint y: 188, endPoint x: 638, endPoint y: 190, distance: 78.2
click at [638, 190] on div "The BroBasket Applied [DATE] gift card $ 25.00" at bounding box center [724, 211] width 1449 height 80
type textarea "discount card"
click at [488, 209] on html "Bingo Night Past event Track · 11 Discover Start free trial $10 in rewards 6 Sa…" at bounding box center [724, 353] width 1449 height 707
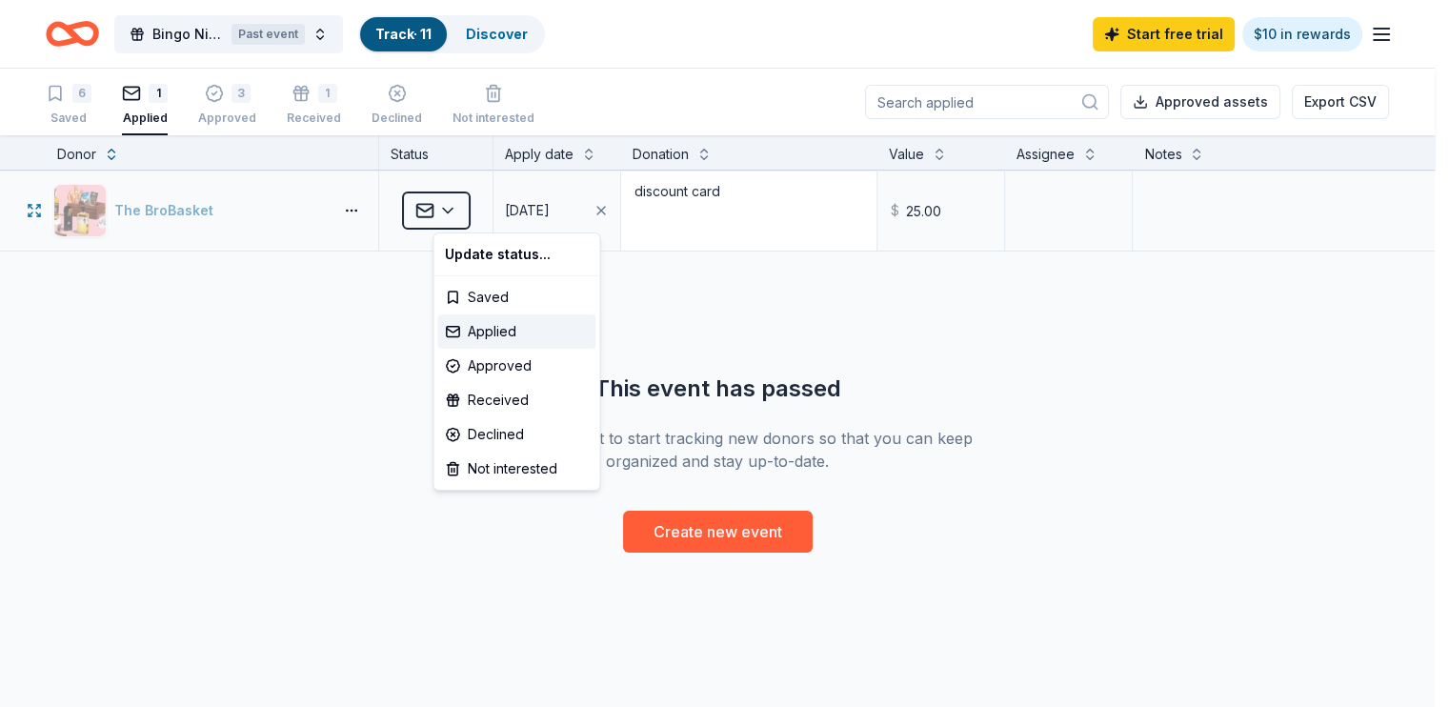
drag, startPoint x: 957, startPoint y: 202, endPoint x: 842, endPoint y: 199, distance: 114.4
click at [842, 199] on html "Bingo Night Past event Track · 11 Discover Start free trial $10 in rewards 6 Sa…" at bounding box center [724, 353] width 1449 height 707
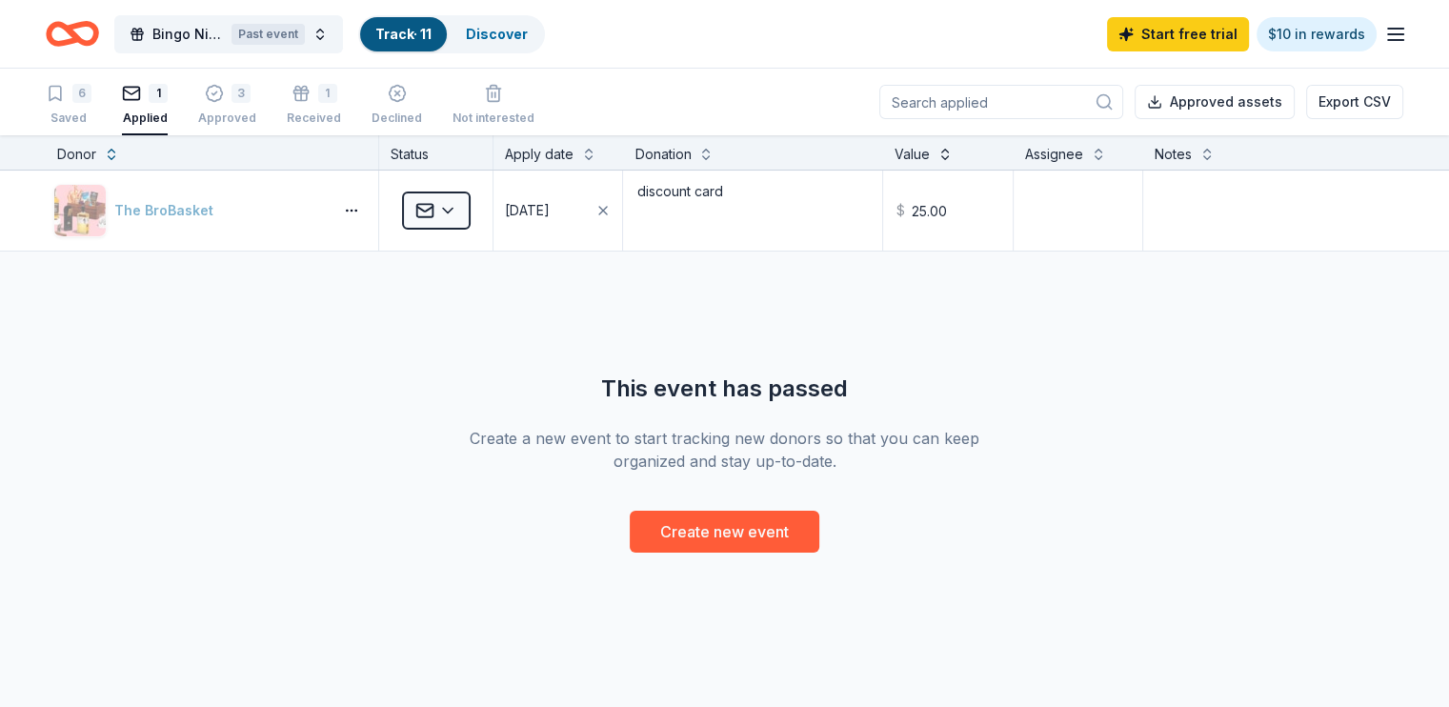
click at [945, 153] on button at bounding box center [945, 152] width 15 height 19
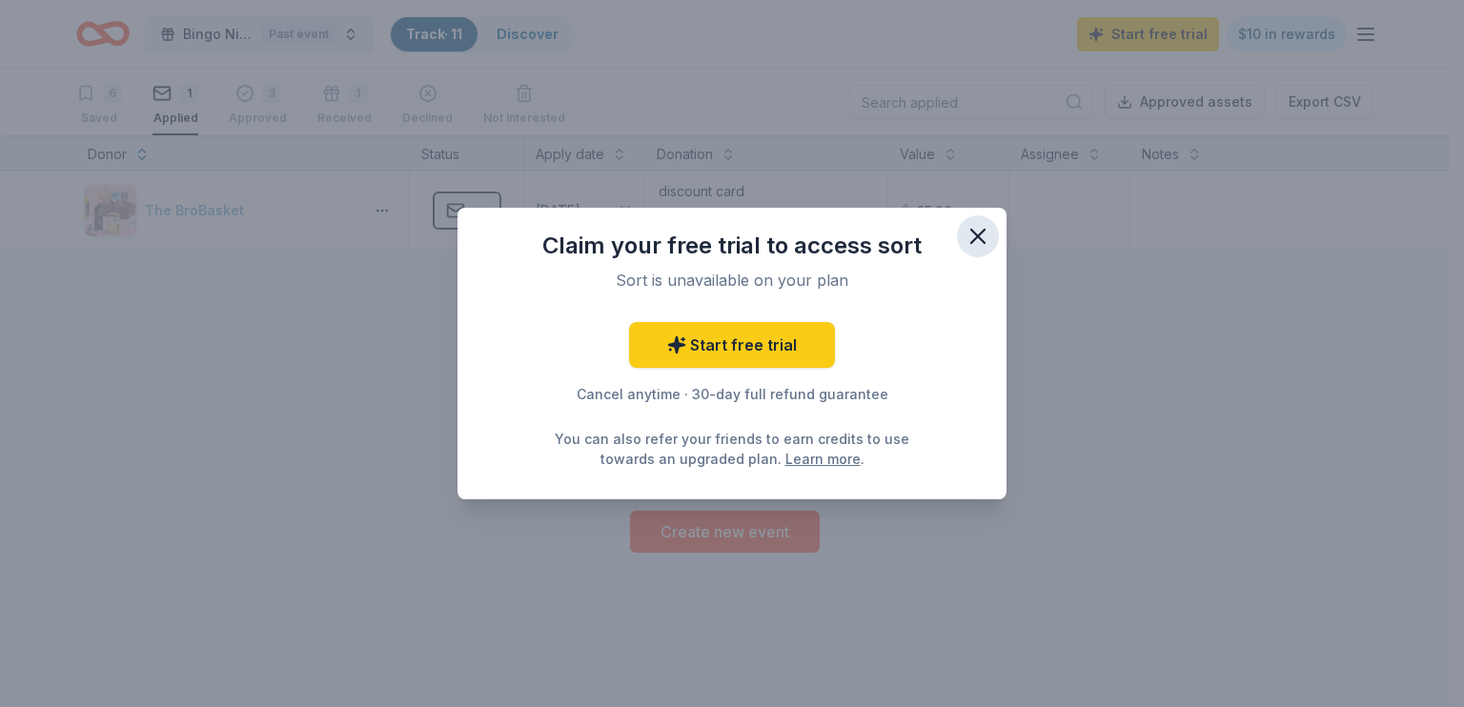
click at [971, 237] on icon "button" at bounding box center [977, 236] width 27 height 27
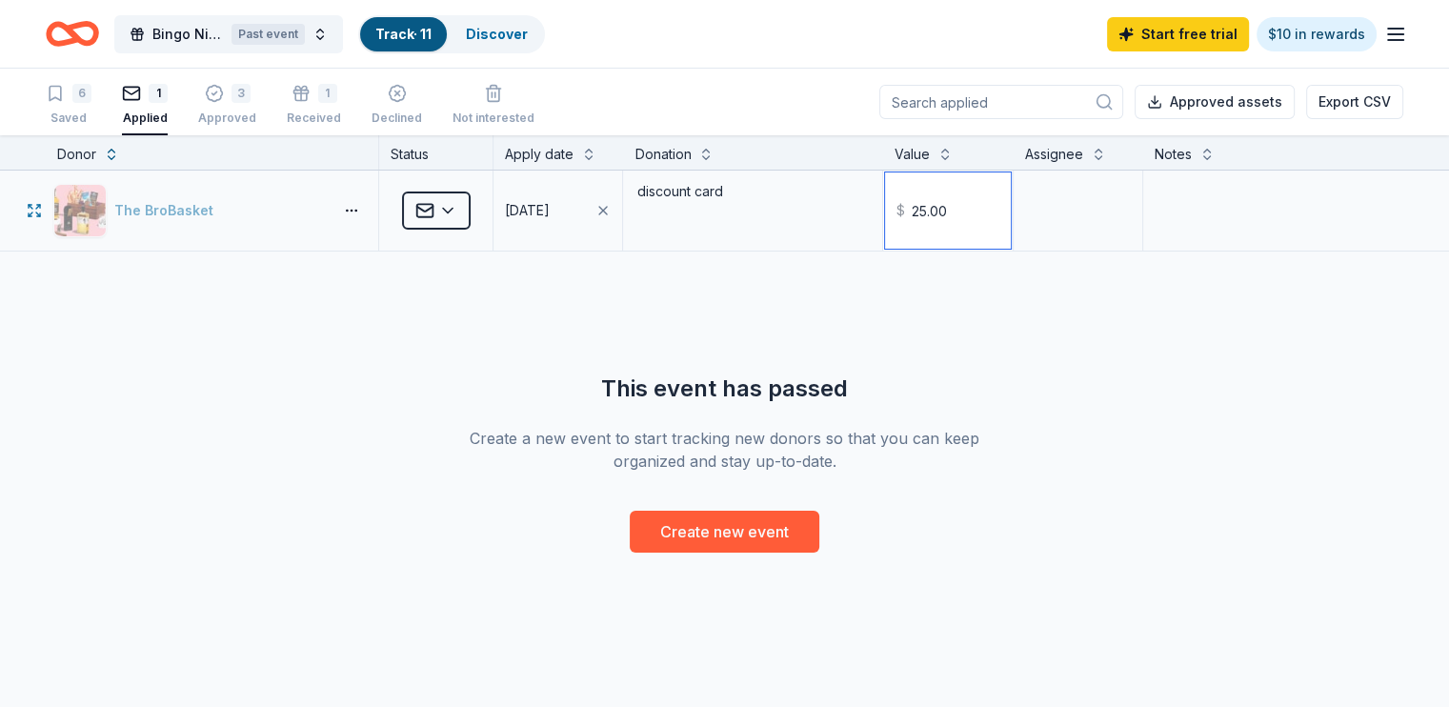
drag, startPoint x: 955, startPoint y: 212, endPoint x: 905, endPoint y: 212, distance: 49.6
click at [905, 212] on input "25.00" at bounding box center [947, 210] width 125 height 76
click at [476, 222] on html "Bingo Night Past event Track · 11 Discover Start free trial $10 in rewards 6 Sa…" at bounding box center [724, 353] width 1449 height 707
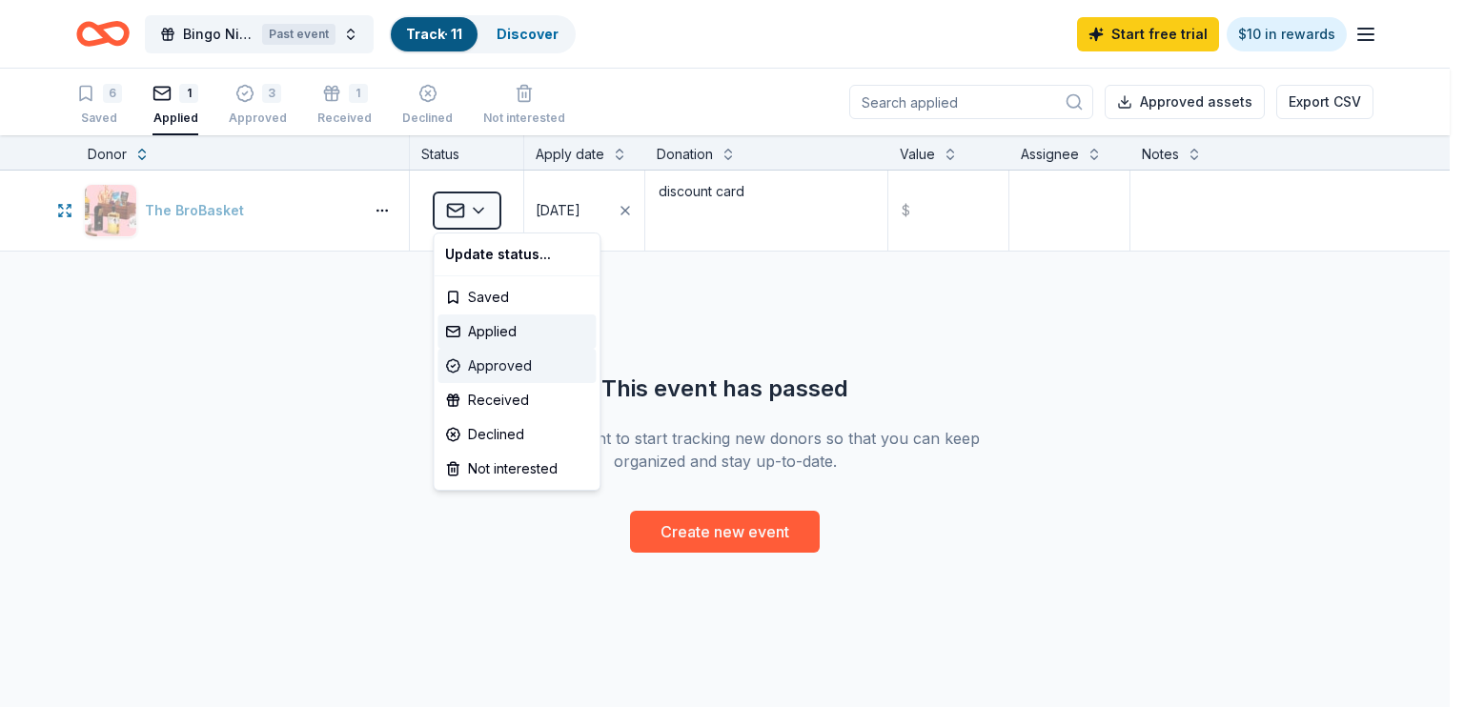
click at [520, 366] on div "Approved" at bounding box center [516, 366] width 158 height 34
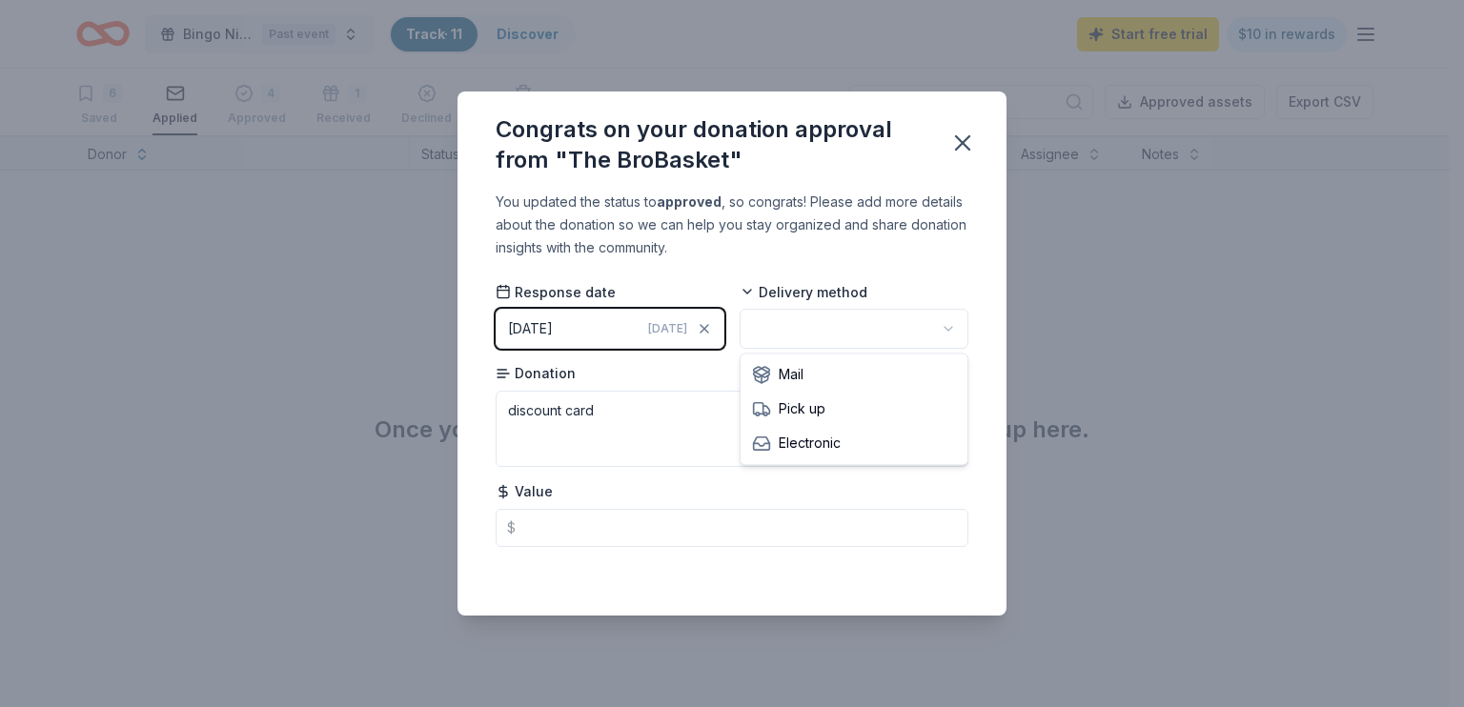
click at [936, 334] on html "Bingo Night Past event Track · 11 Discover Start free trial $10 in rewards 6 Sa…" at bounding box center [732, 353] width 1464 height 707
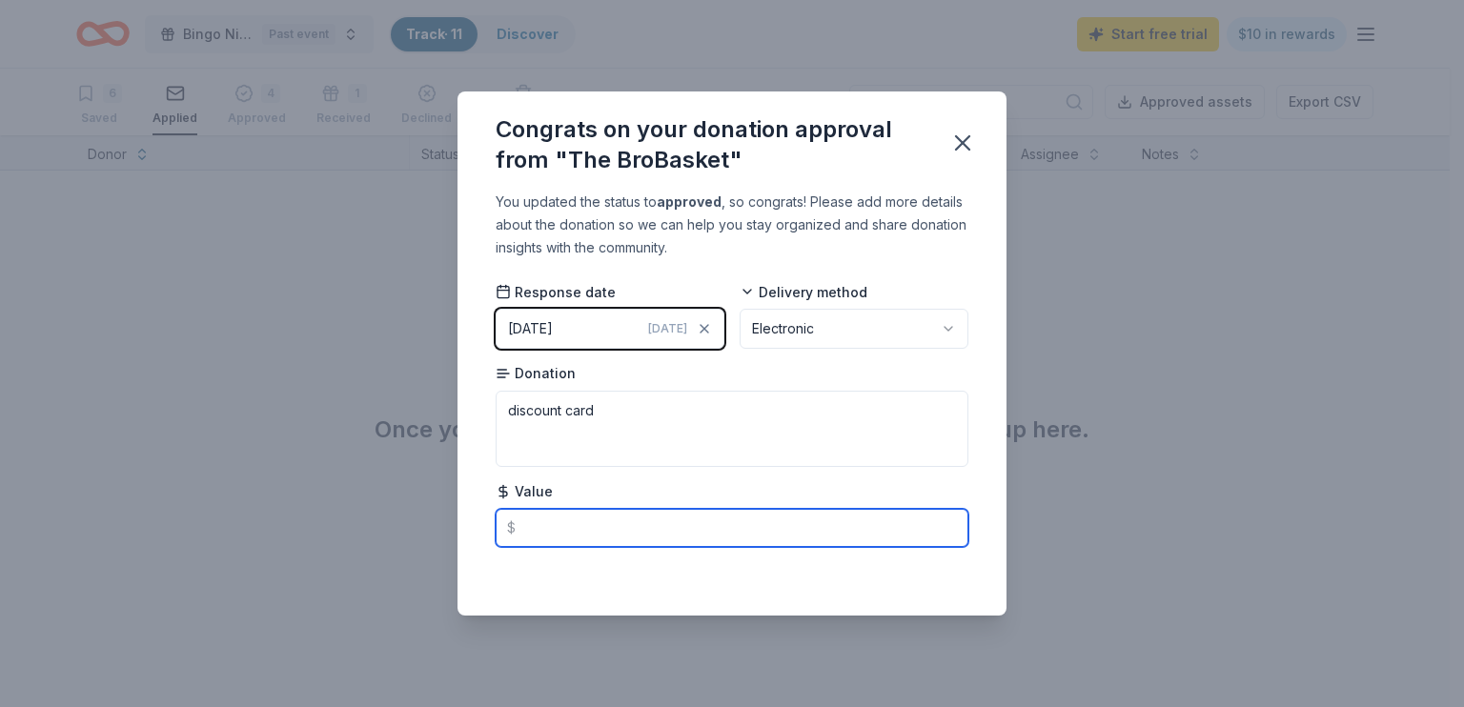
click at [541, 542] on input "text" at bounding box center [732, 528] width 473 height 38
type input "3"
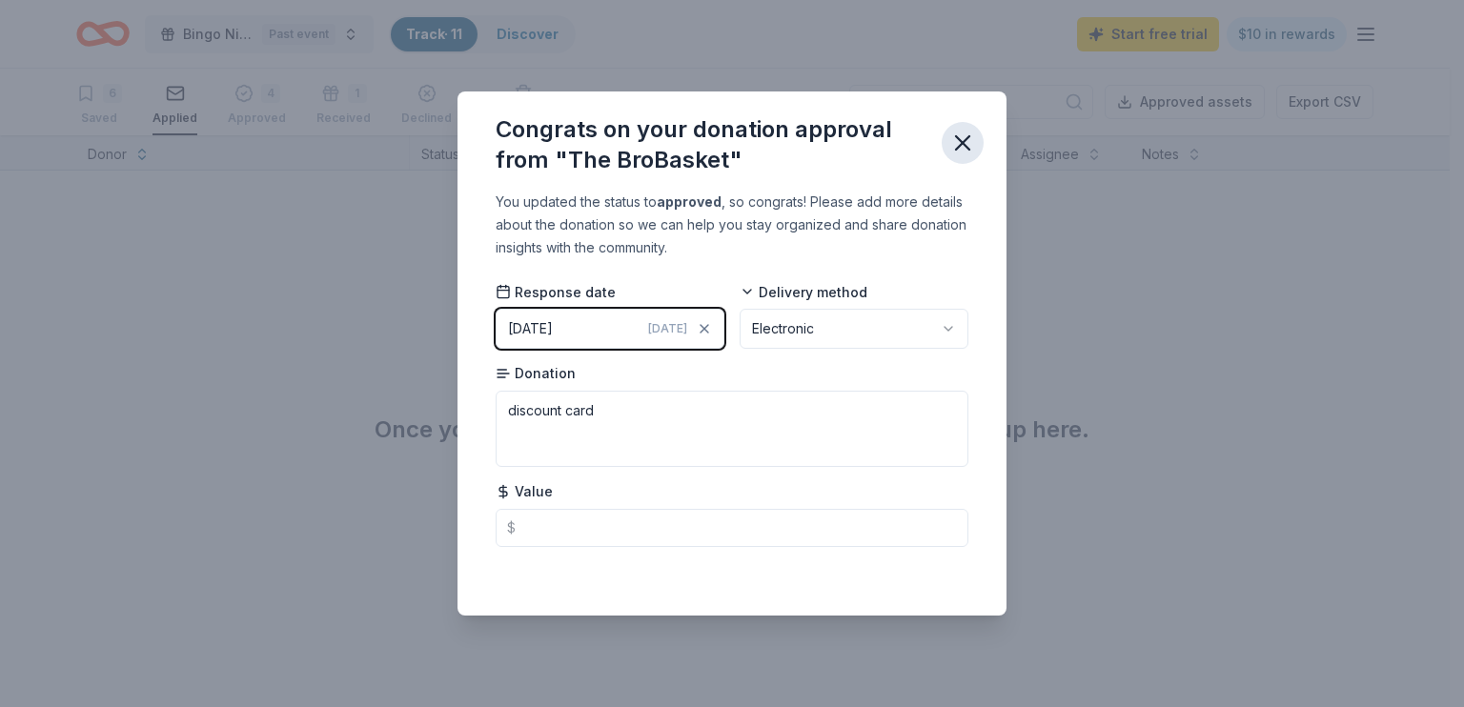
click at [974, 148] on button "button" at bounding box center [963, 143] width 42 height 42
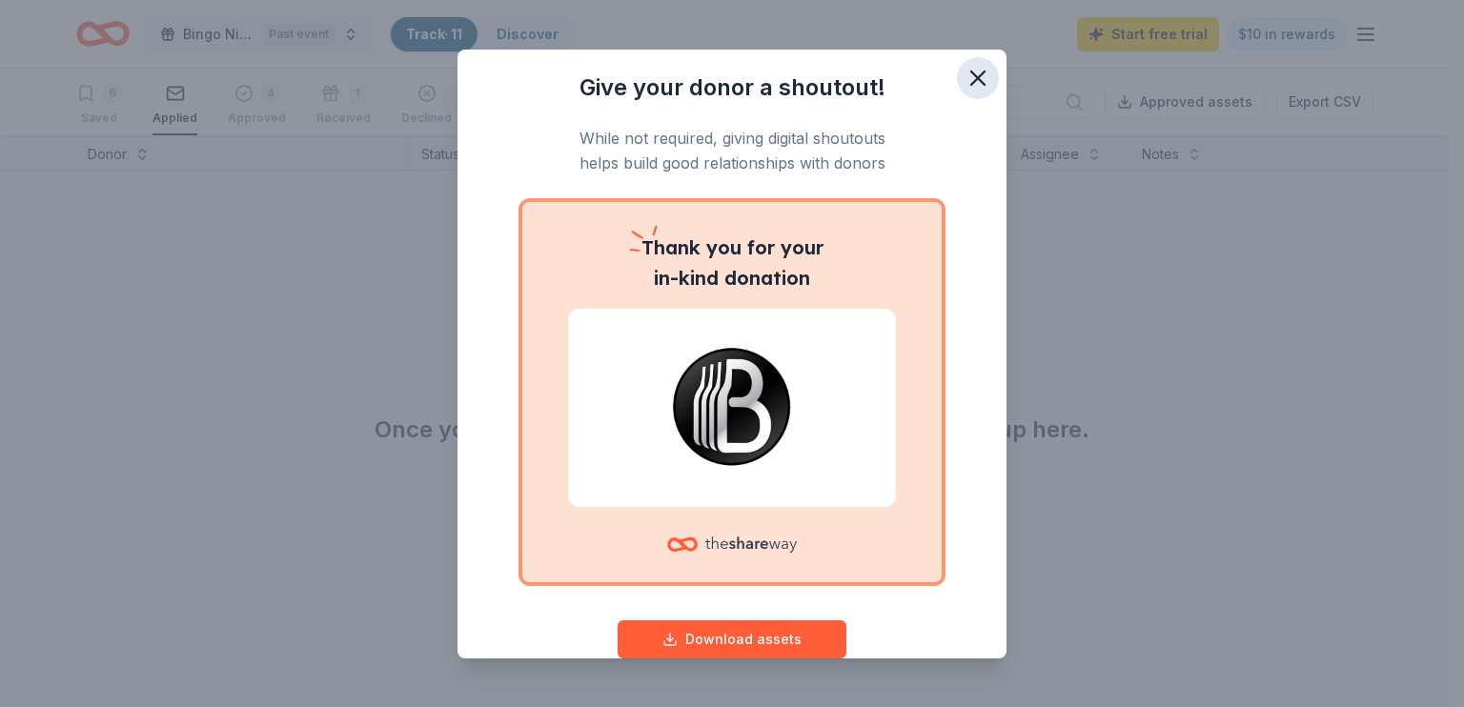
click at [964, 86] on icon "button" at bounding box center [977, 78] width 27 height 27
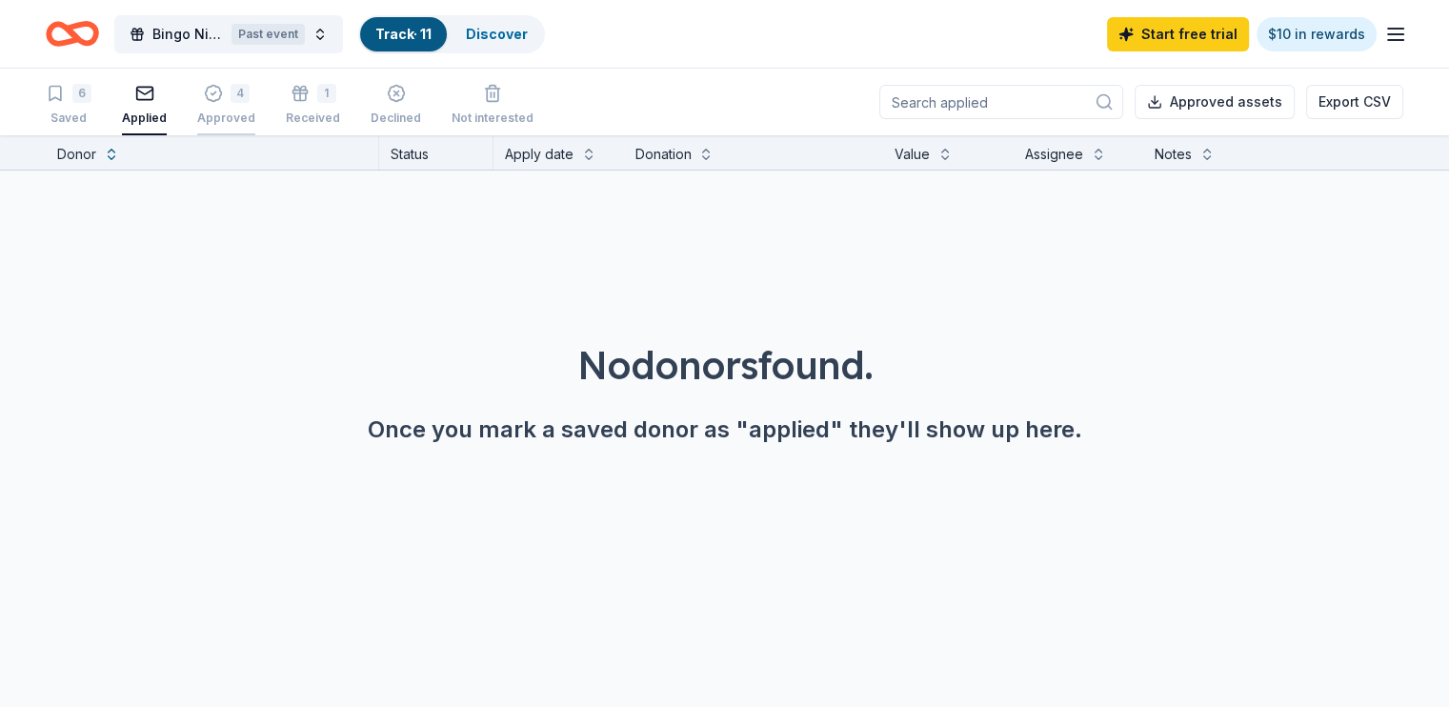
click at [255, 119] on div "Approved" at bounding box center [226, 118] width 58 height 15
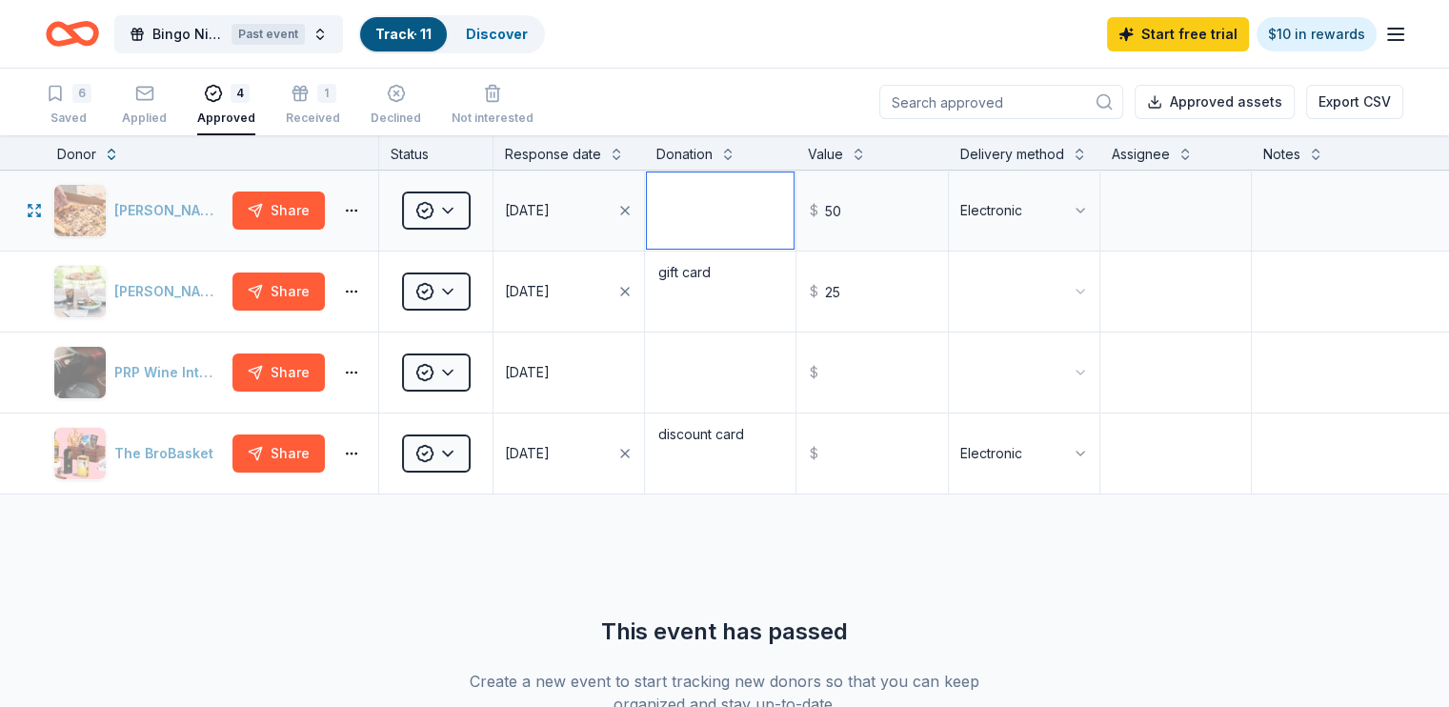
click at [721, 236] on textarea at bounding box center [720, 210] width 147 height 76
type textarea "gift card"
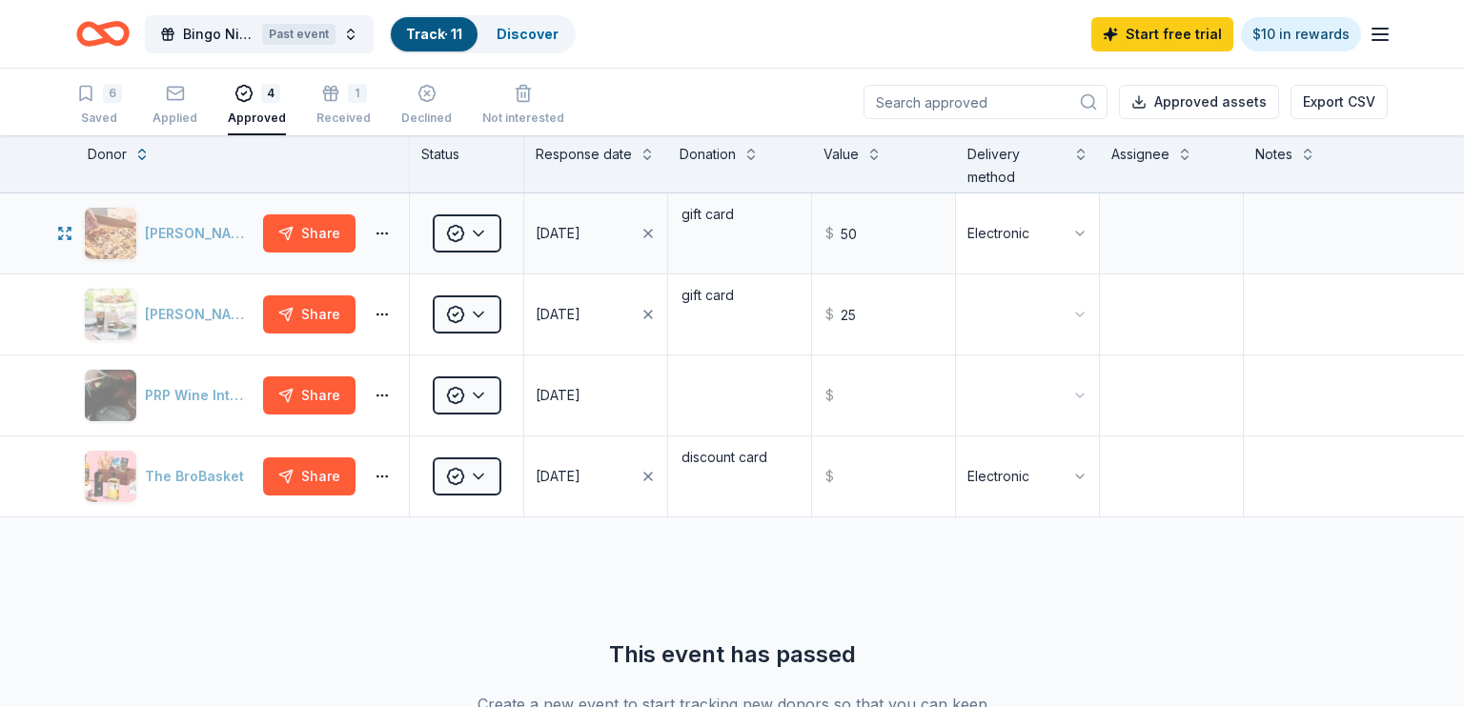
click at [1064, 230] on html "Bingo Night Past event Track · 11 Discover Start free trial $10 in rewards 6 Sa…" at bounding box center [732, 353] width 1464 height 707
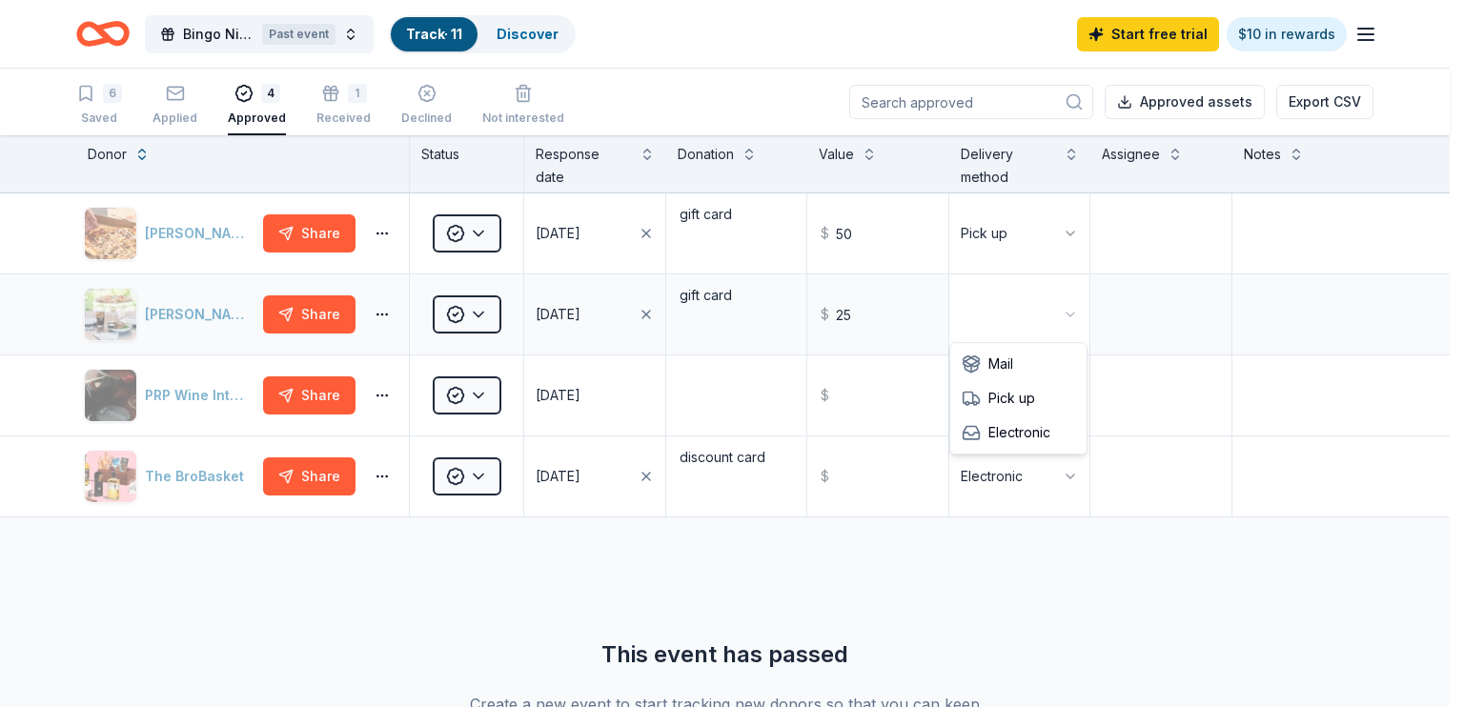
click at [1068, 313] on html "Bingo Night Past event Track · 11 Discover Start free trial $10 in rewards 6 Sa…" at bounding box center [732, 353] width 1464 height 707
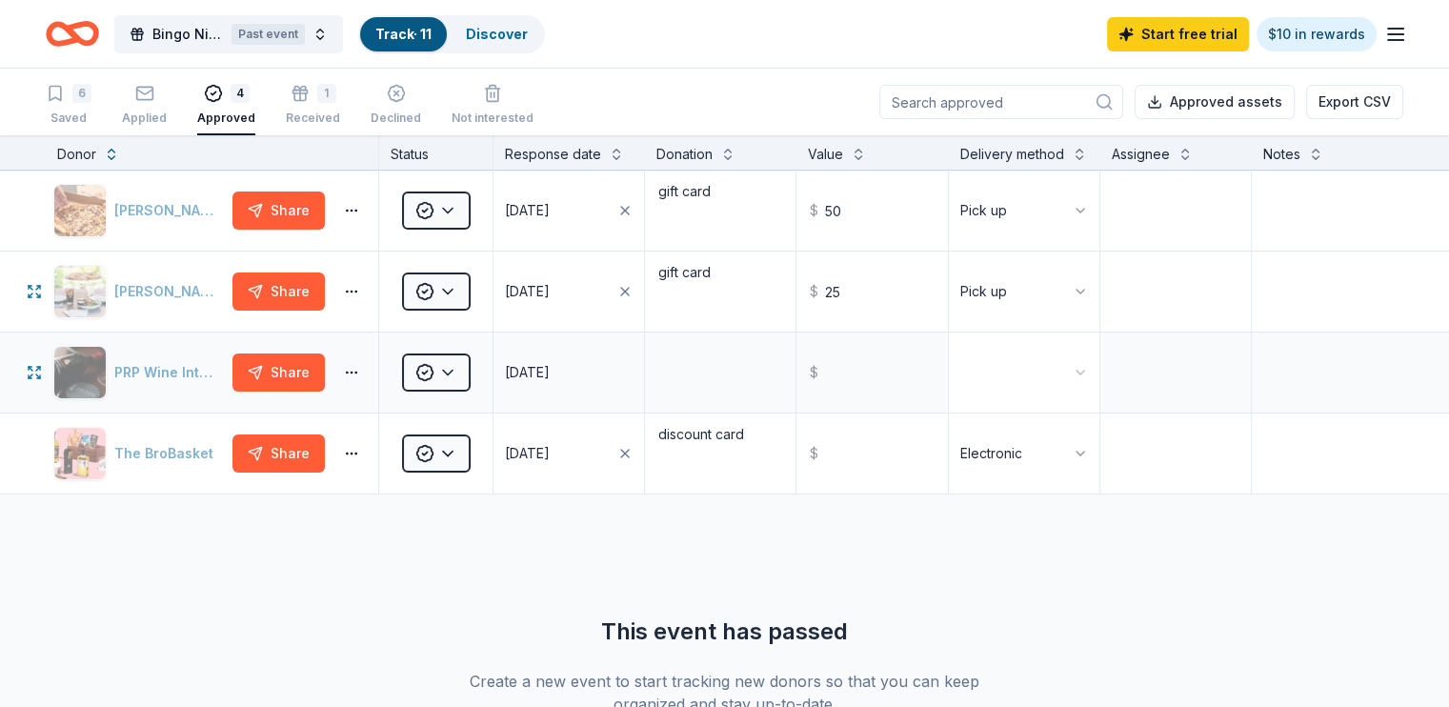
click at [1044, 396] on html "Bingo Night Past event Track · 11 Discover Start free trial $10 in rewards 6 Sa…" at bounding box center [724, 353] width 1449 height 707
click at [337, 111] on div "Received" at bounding box center [313, 118] width 54 height 15
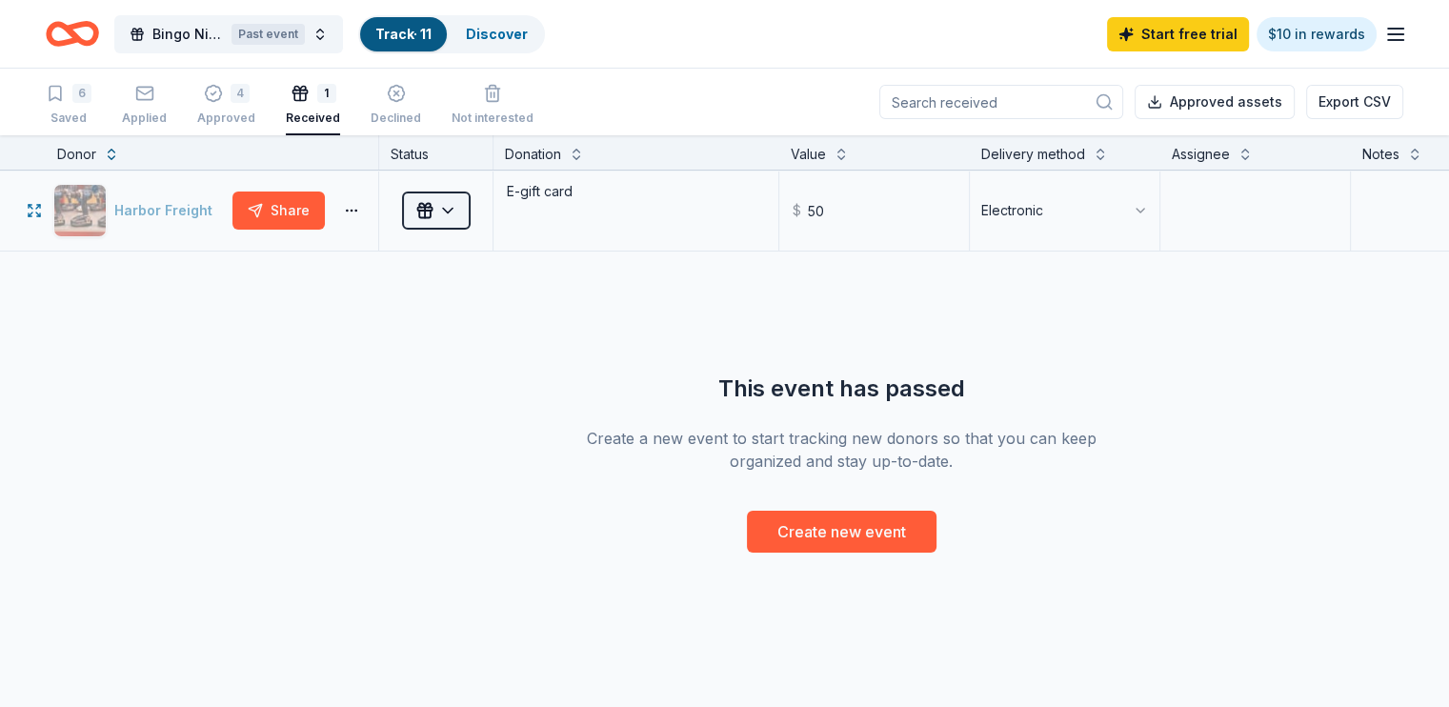
click at [462, 214] on html "Bingo Night Past event Track · 11 Discover Start free trial $10 in rewards 6 Sa…" at bounding box center [724, 353] width 1449 height 707
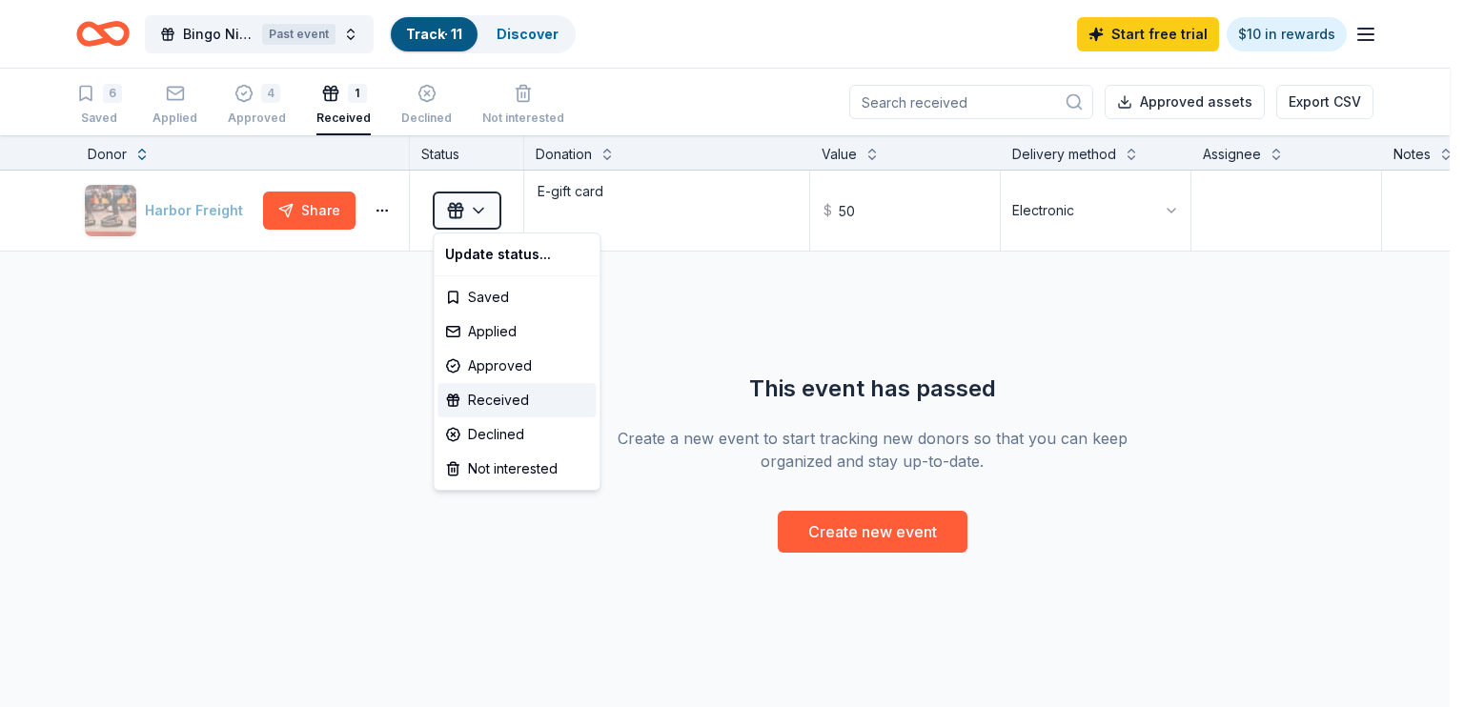
click at [257, 110] on html "Bingo Night Past event Track · 11 Discover Start free trial $10 in rewards 6 Sa…" at bounding box center [732, 353] width 1464 height 707
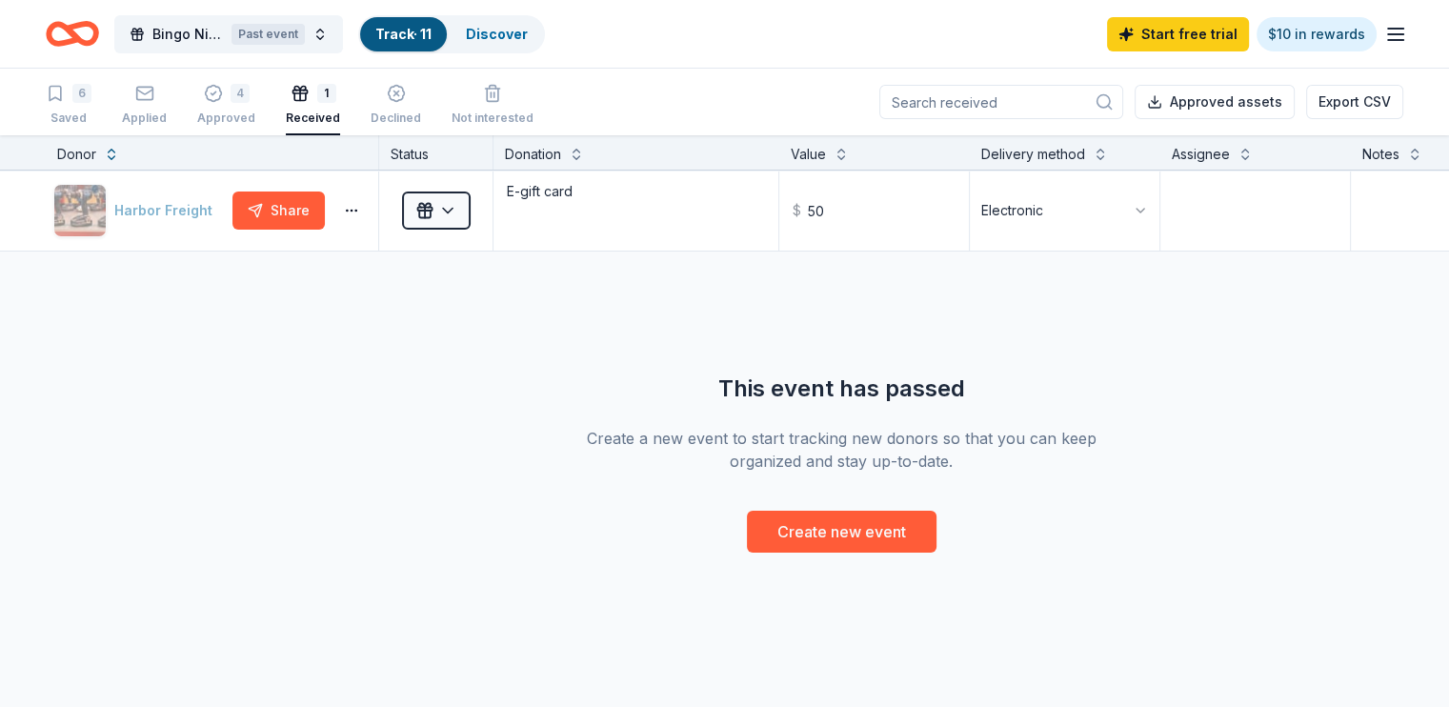
click at [255, 111] on div "Approved" at bounding box center [226, 118] width 58 height 15
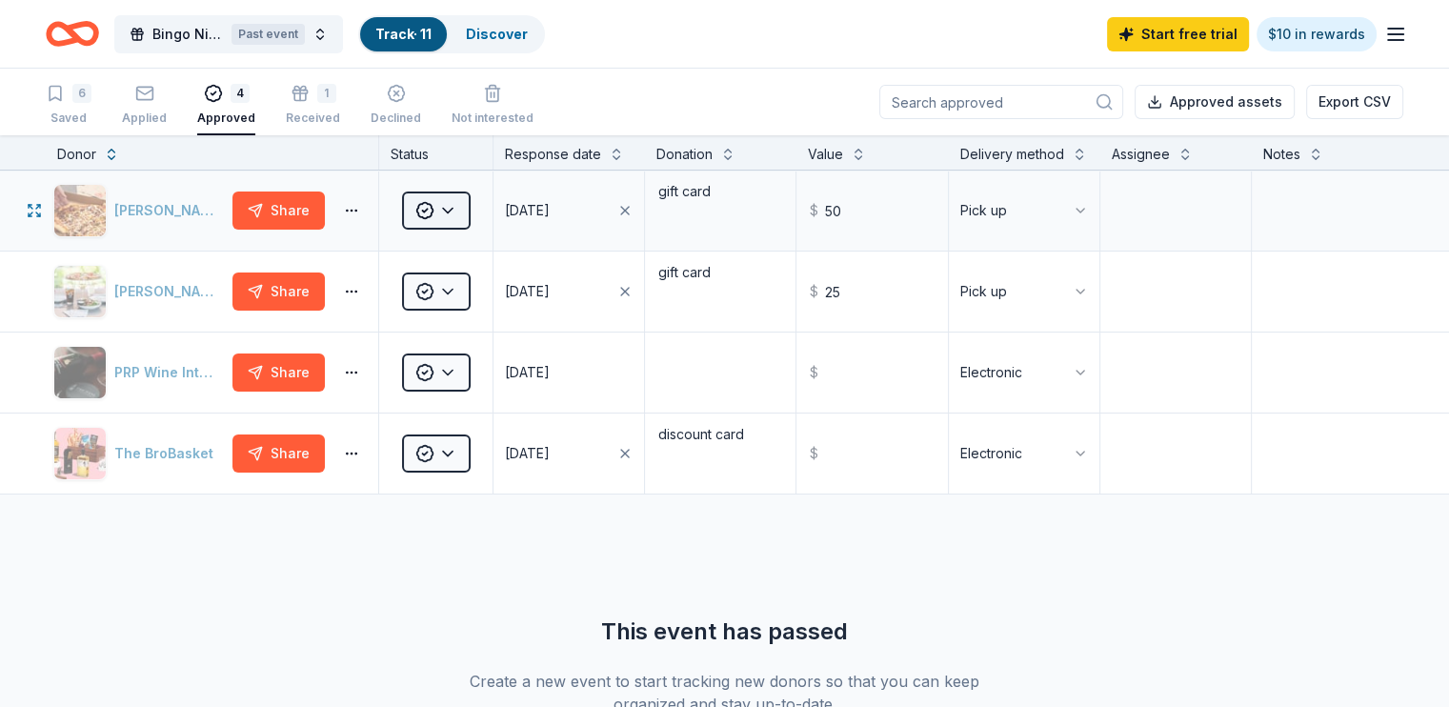
click at [486, 228] on html "Bingo Night Past event Track · 11 Discover Start free trial $10 in rewards 6 Sa…" at bounding box center [724, 353] width 1449 height 707
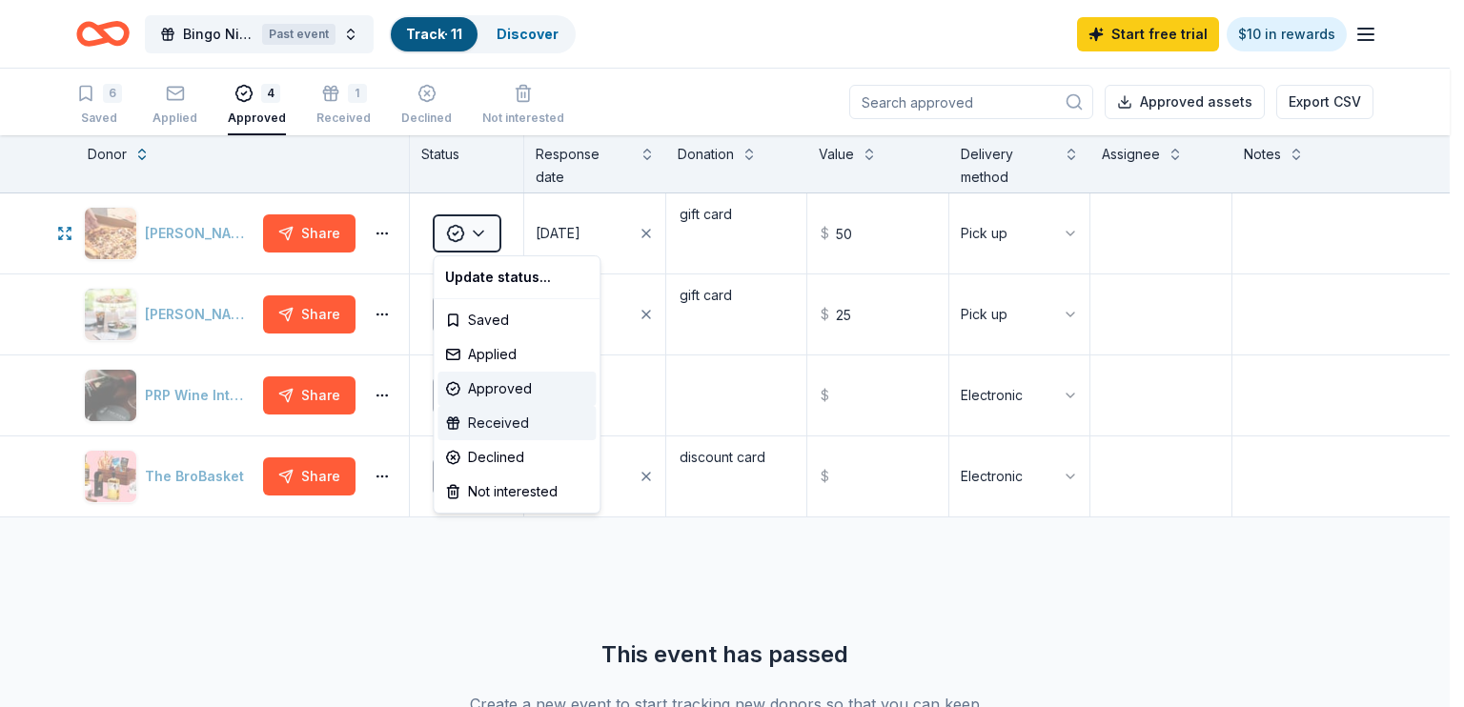
click at [493, 418] on div "Received" at bounding box center [516, 423] width 158 height 34
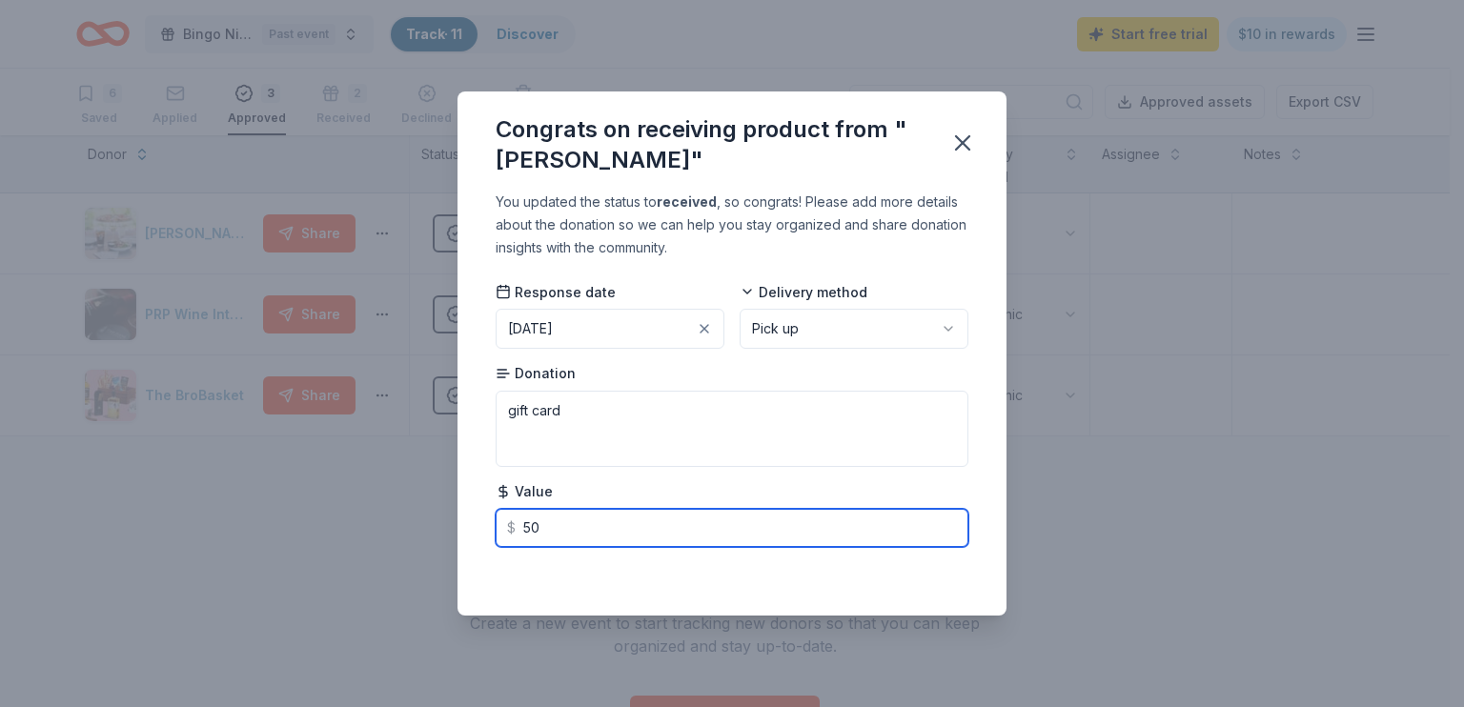
click at [618, 513] on input "50" at bounding box center [732, 528] width 473 height 38
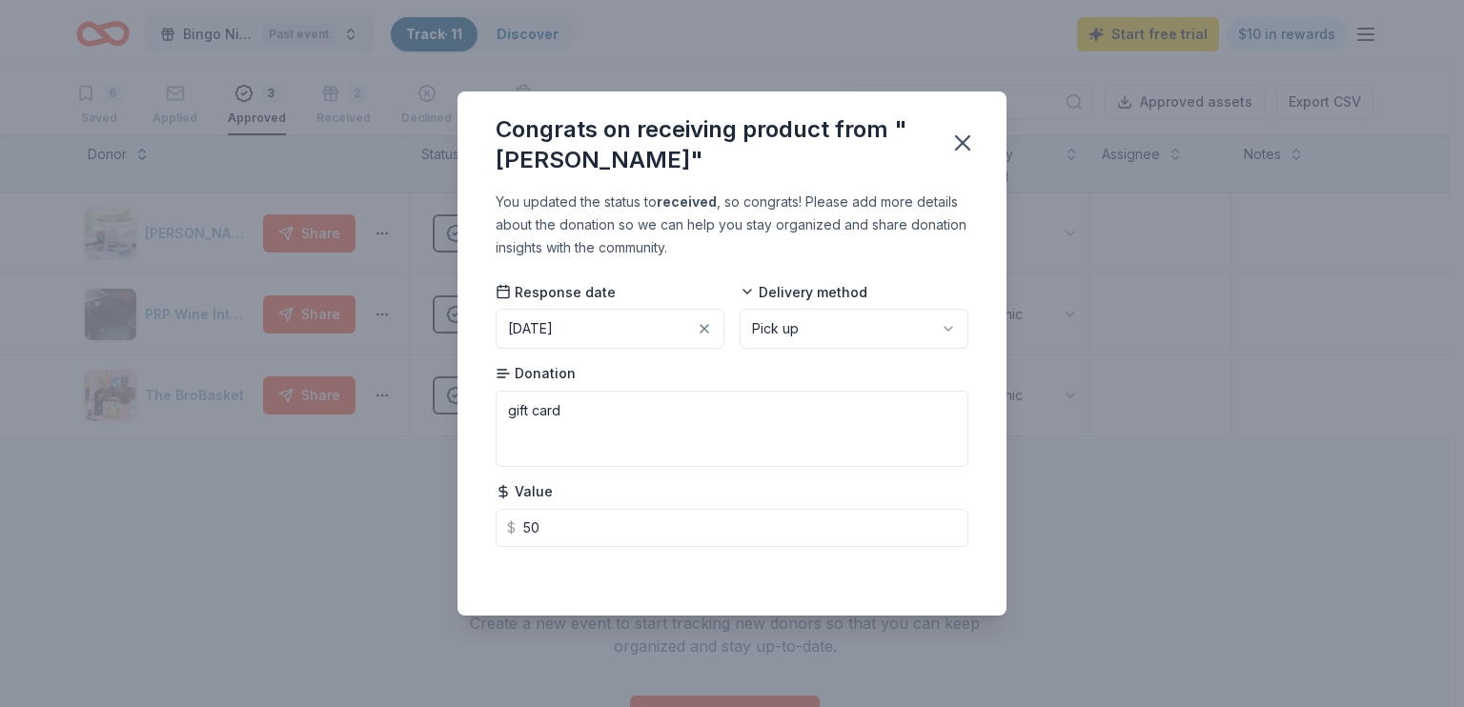
type input "50.00"
drag, startPoint x: 742, startPoint y: 597, endPoint x: 761, endPoint y: 596, distance: 19.1
click at [743, 597] on div "You updated the status to received , so congrats! Please add more details about…" at bounding box center [731, 403] width 549 height 424
click at [964, 146] on icon "button" at bounding box center [962, 142] width 13 height 13
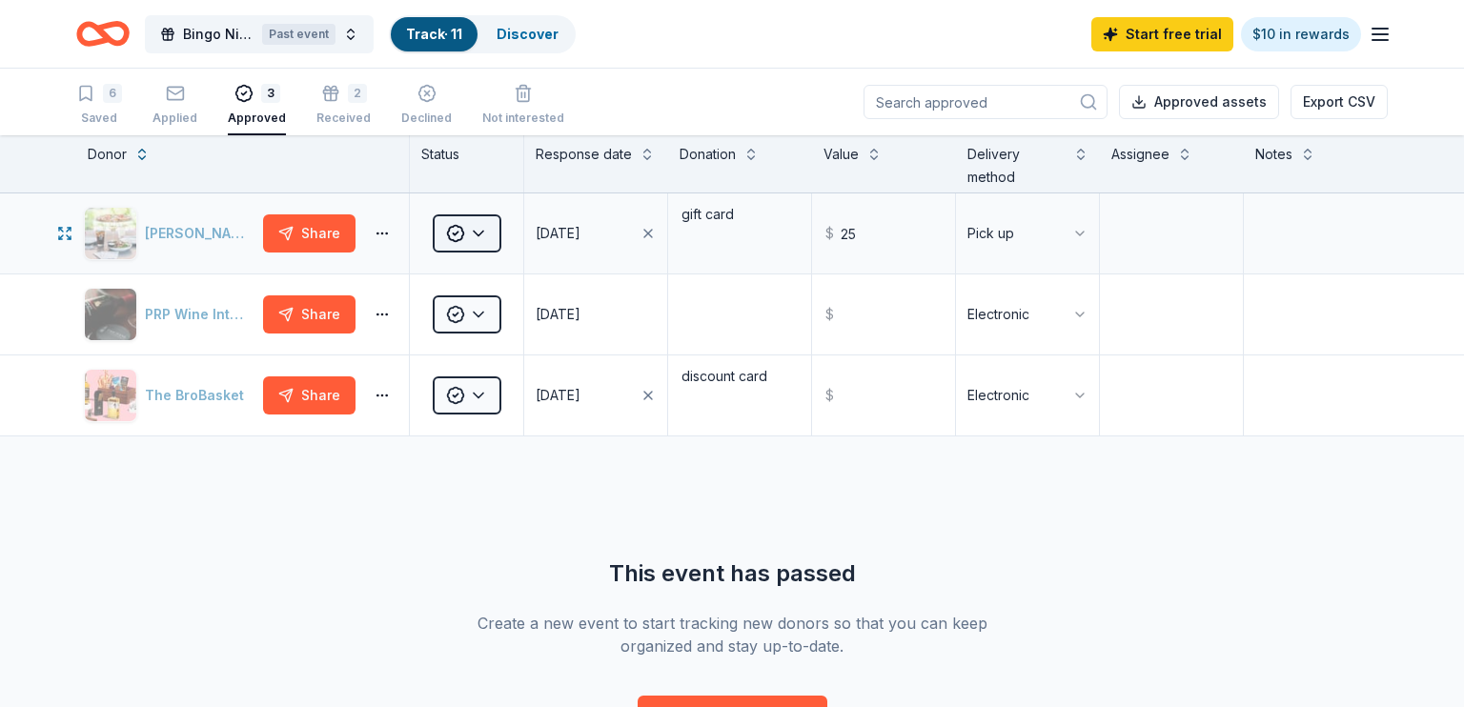
click at [477, 239] on html "Bingo Night Past event Track · 11 Discover Start free trial $10 in rewards 6 Sa…" at bounding box center [732, 353] width 1464 height 707
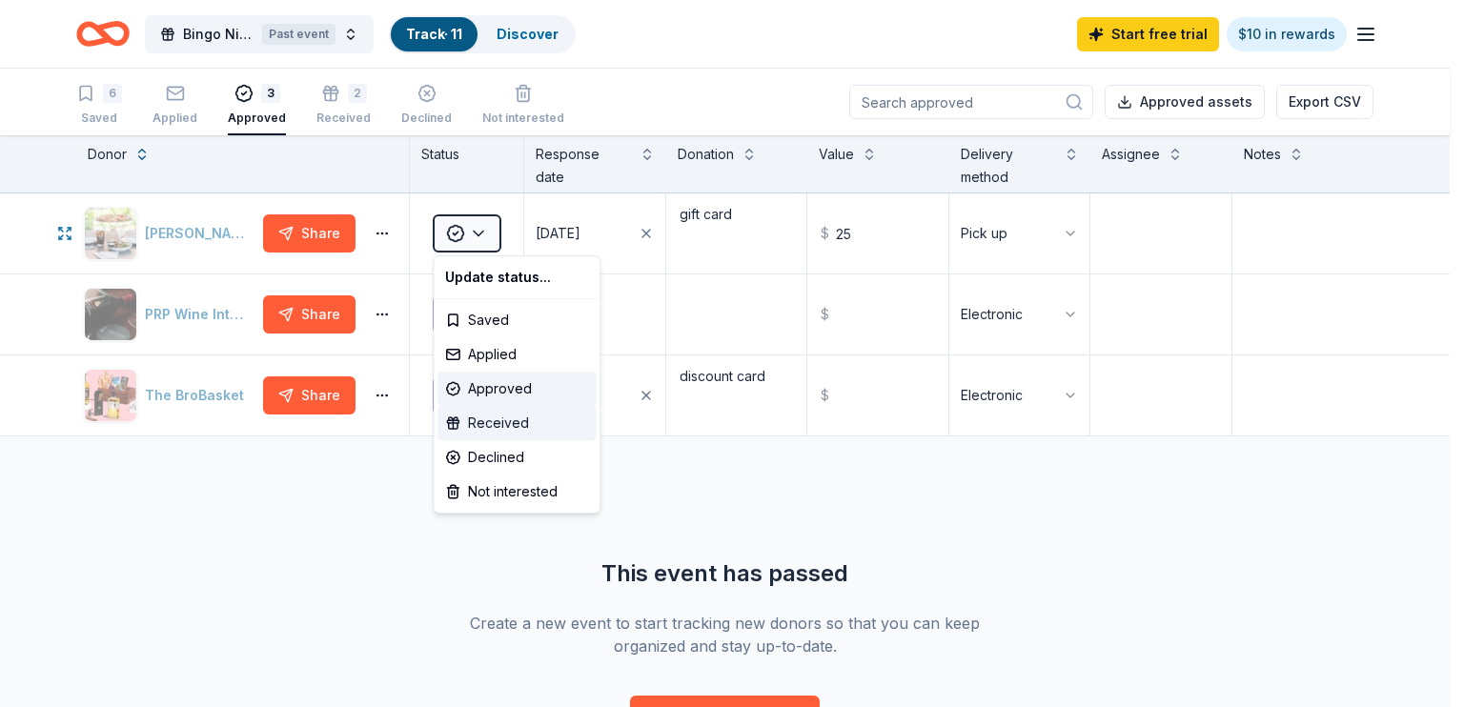
click at [498, 419] on div "Received" at bounding box center [516, 423] width 158 height 34
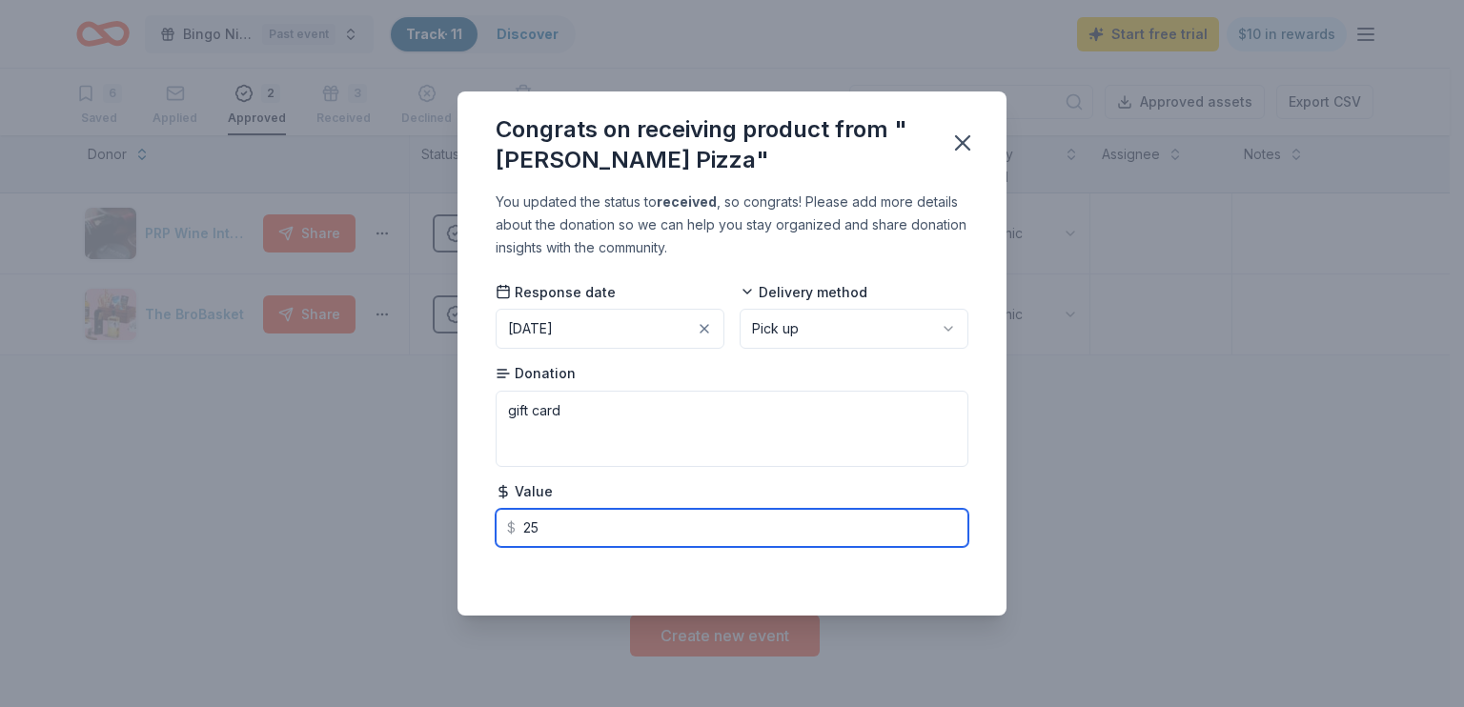
drag, startPoint x: 577, startPoint y: 527, endPoint x: 628, endPoint y: 560, distance: 60.5
click at [577, 527] on input "25" at bounding box center [732, 528] width 473 height 38
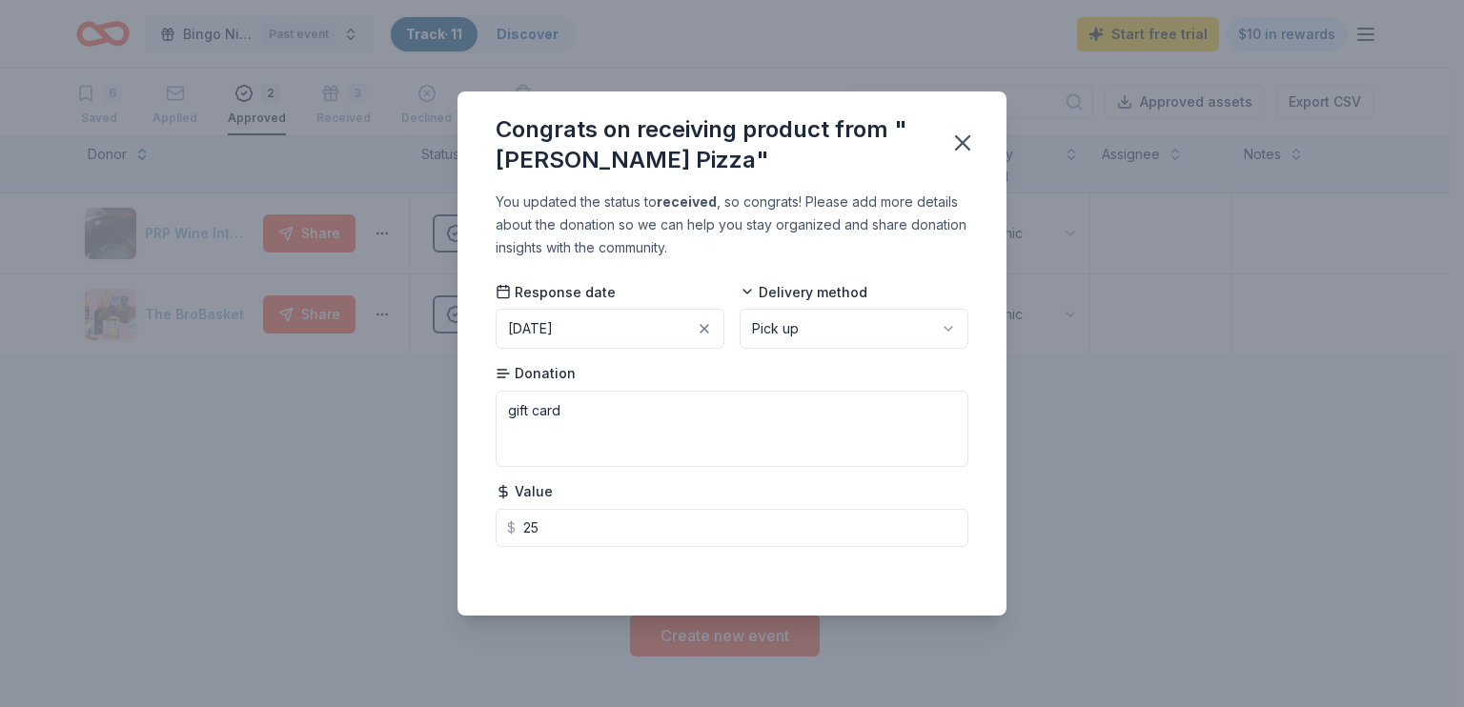
type input "25.00"
click at [880, 594] on div "You updated the status to received , so congrats! Please add more details about…" at bounding box center [731, 403] width 549 height 424
click at [931, 564] on div "Saving..." at bounding box center [732, 573] width 473 height 23
click at [963, 144] on icon "button" at bounding box center [962, 142] width 13 height 13
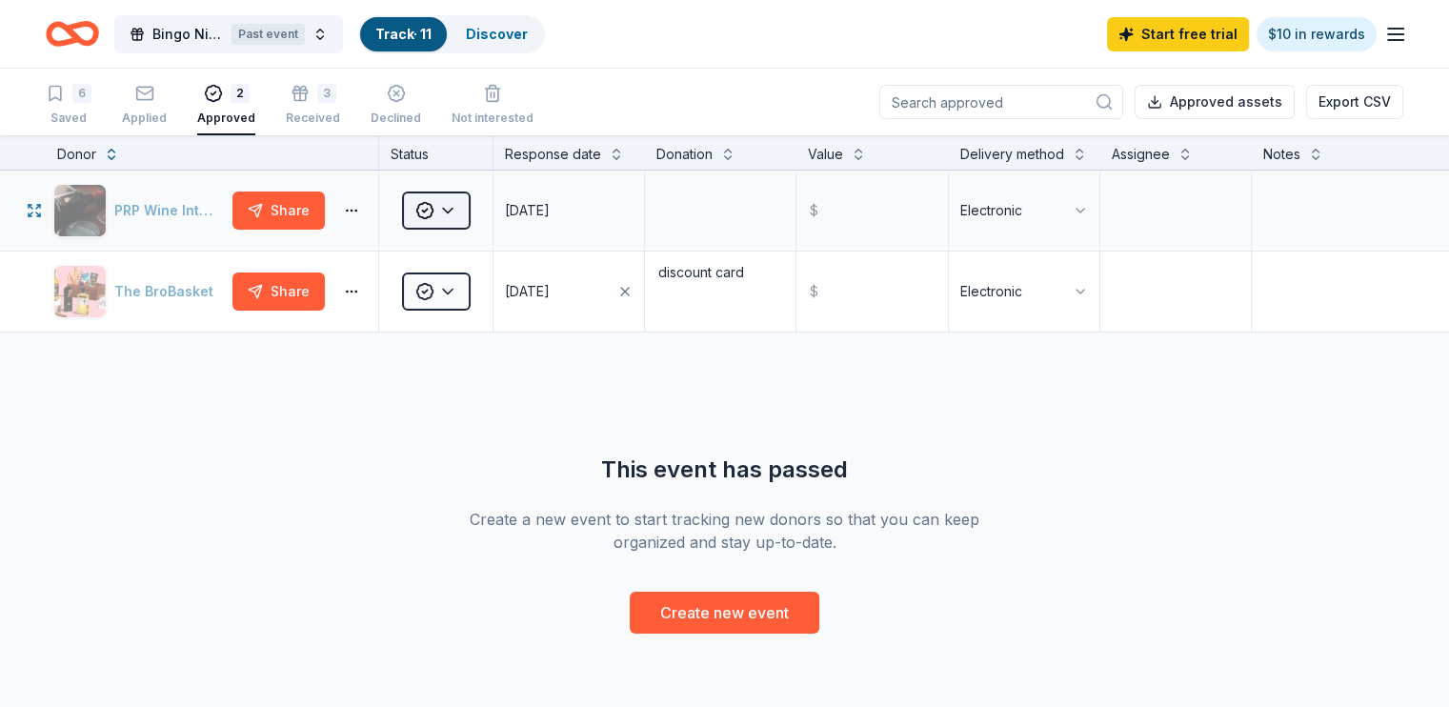
click at [466, 240] on html "Bingo Night Past event Track · 11 Discover Start free trial $10 in rewards 6 Sa…" at bounding box center [724, 353] width 1449 height 707
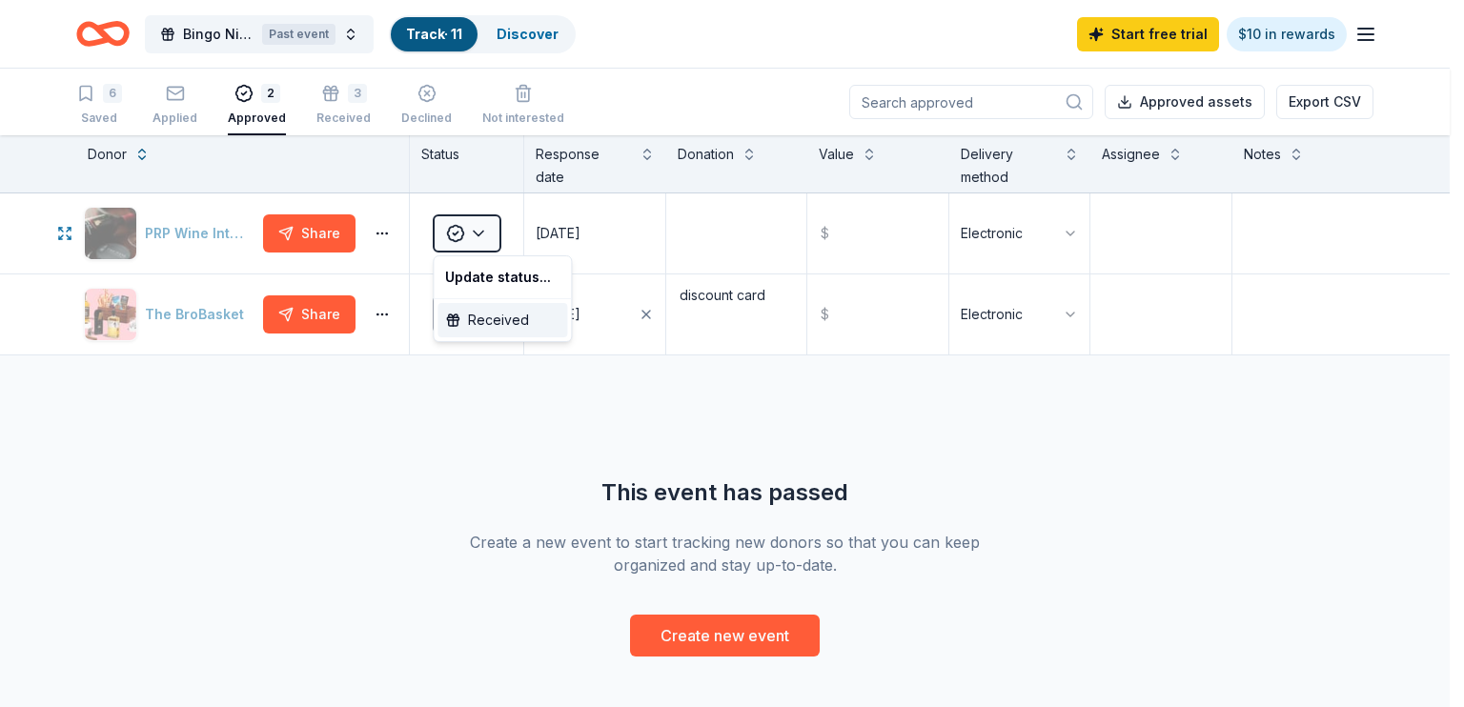
click at [512, 316] on div "Received" at bounding box center [502, 320] width 130 height 34
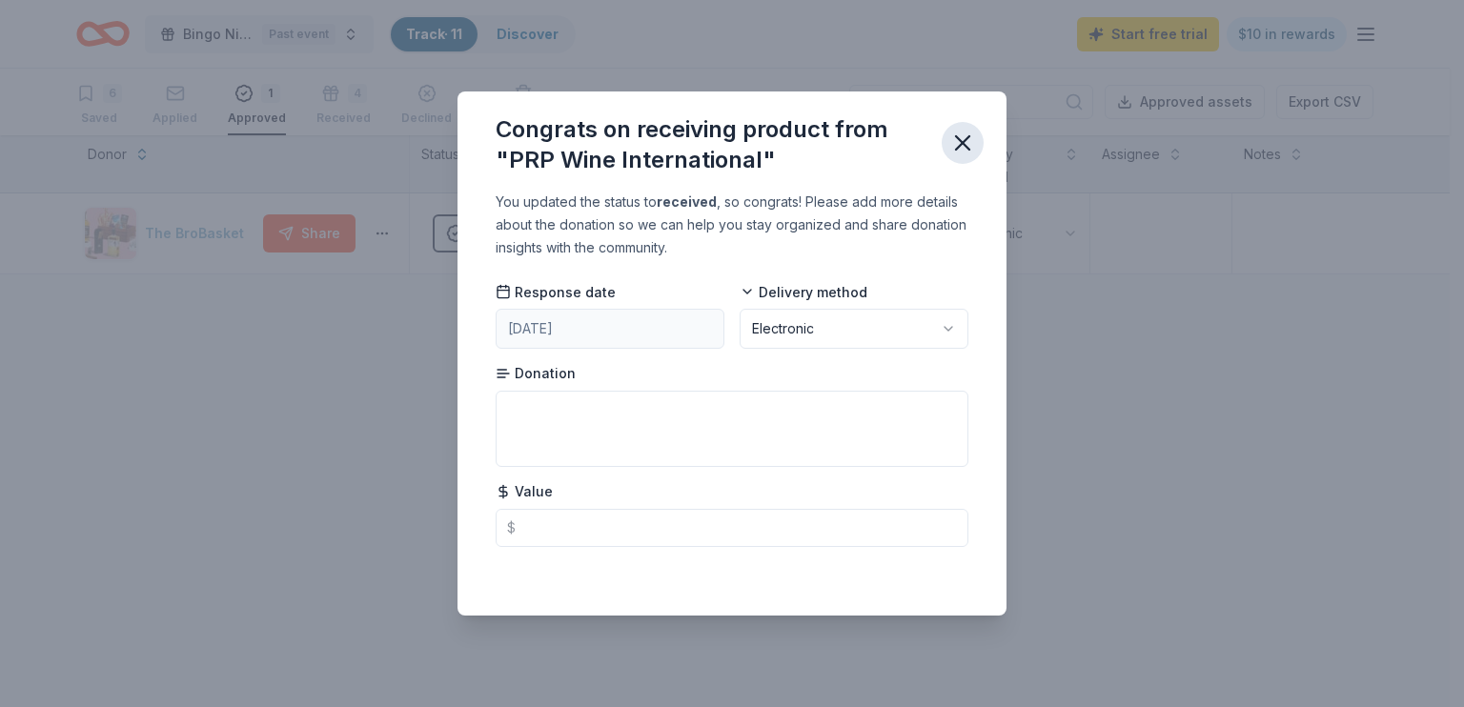
click at [962, 141] on icon "button" at bounding box center [962, 143] width 27 height 27
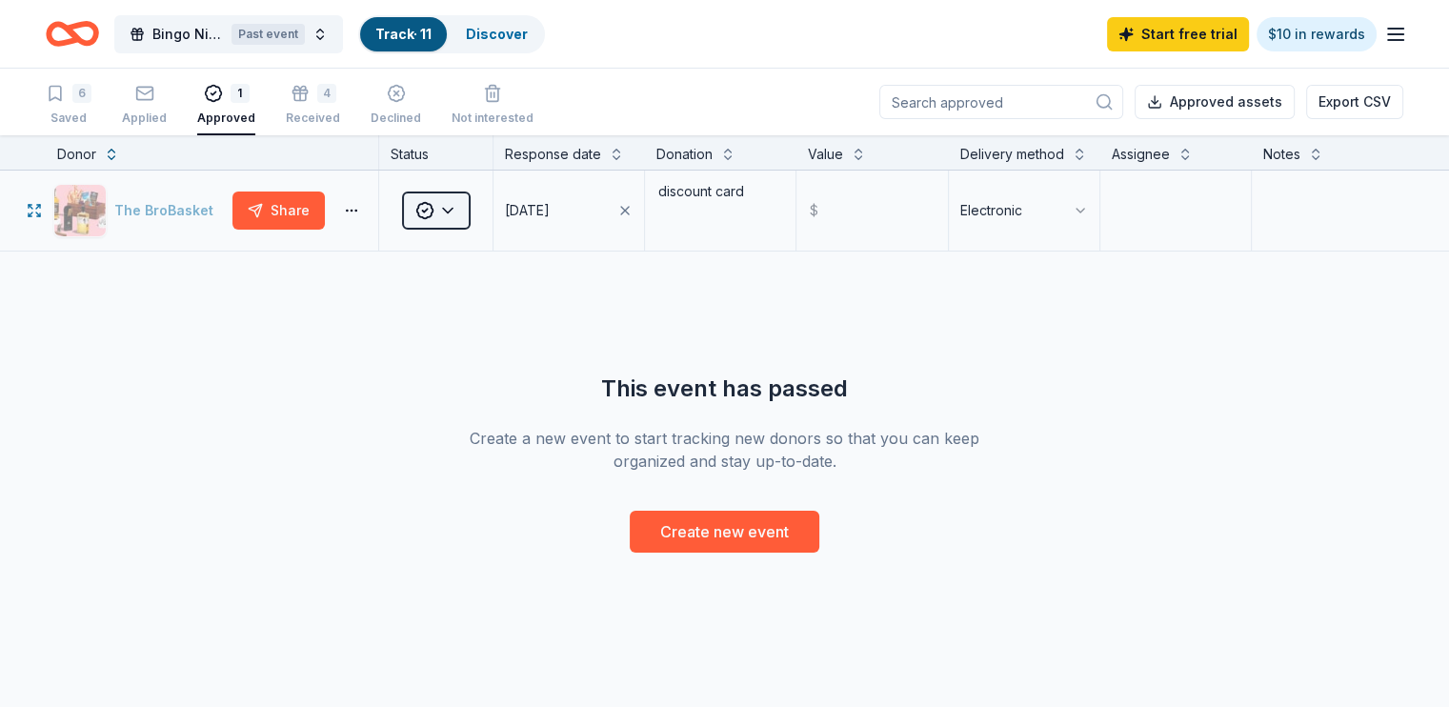
click at [484, 232] on html "Bingo Night Past event Track · 11 Discover Start free trial $10 in rewards 6 Sa…" at bounding box center [724, 353] width 1449 height 707
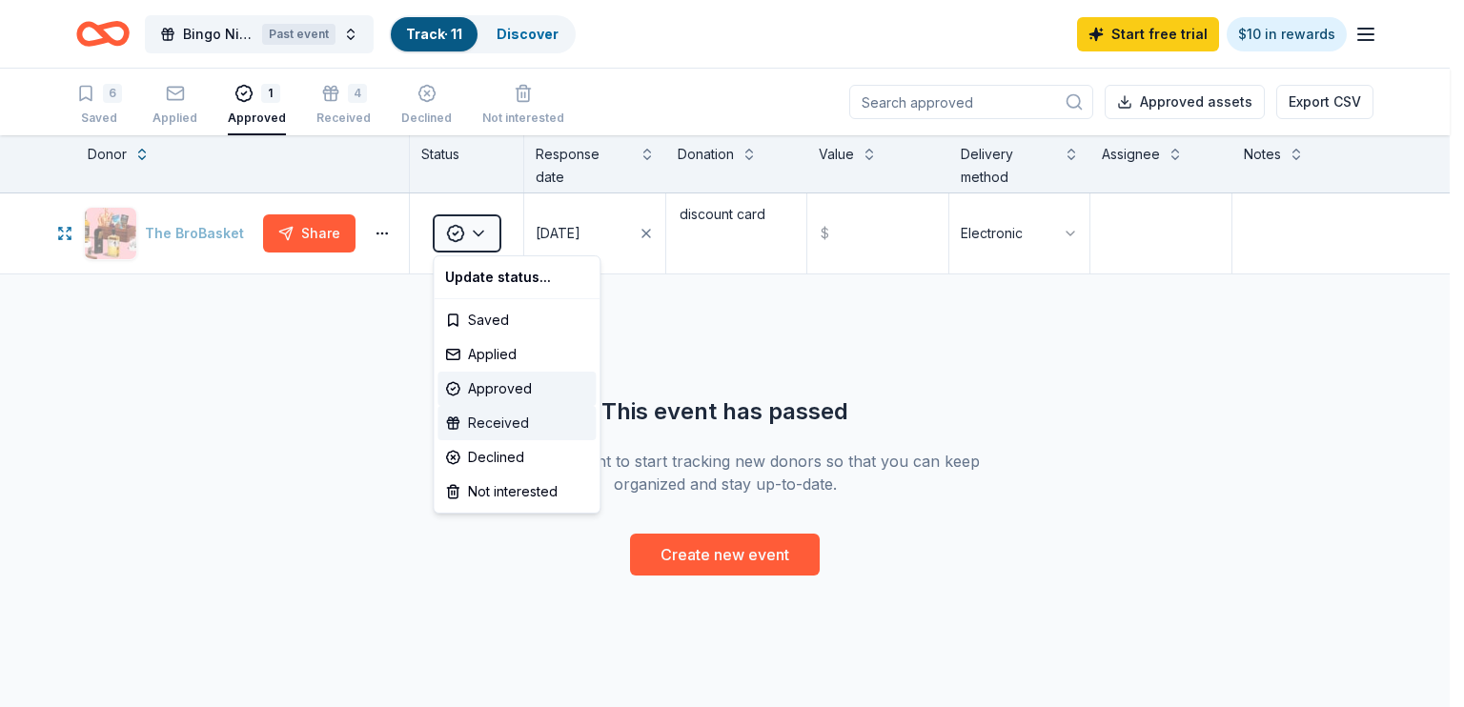
click at [503, 423] on div "Received" at bounding box center [516, 423] width 158 height 34
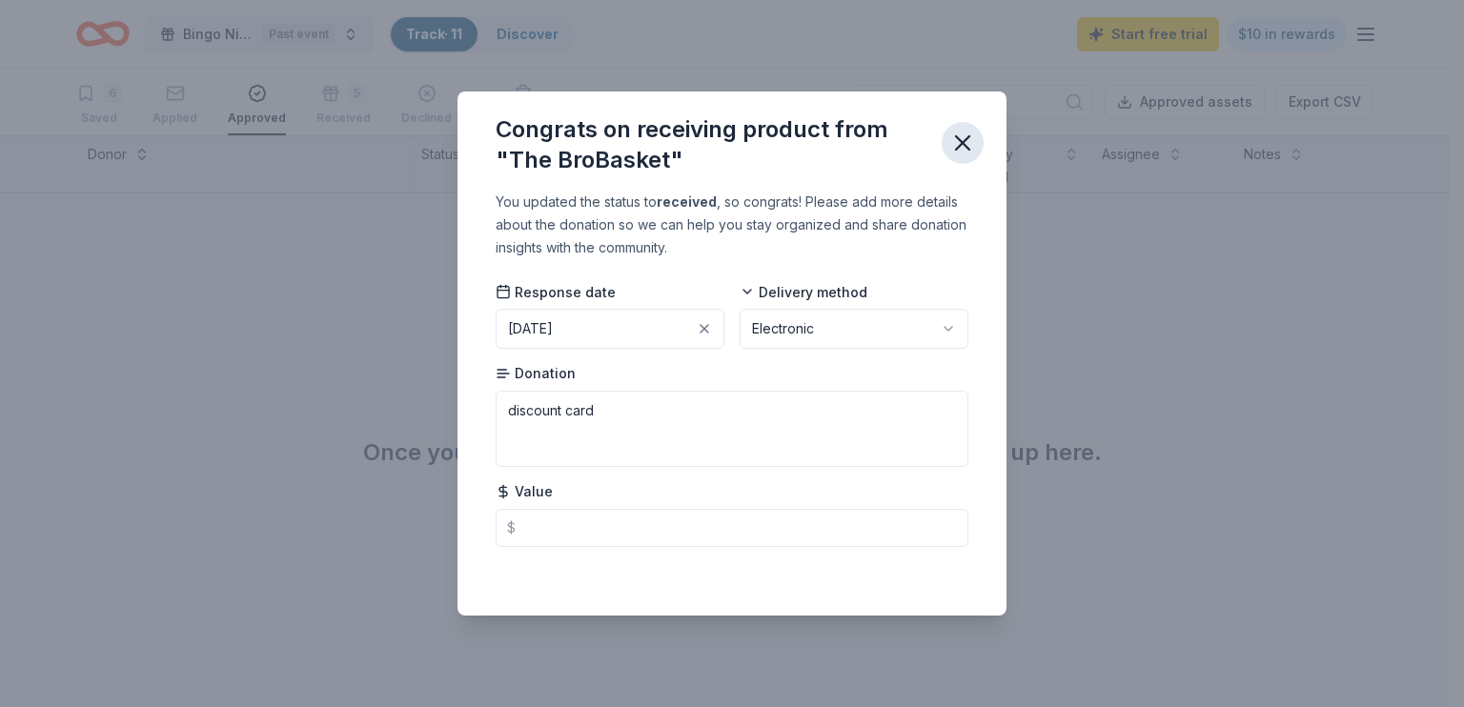
click at [966, 153] on icon "button" at bounding box center [962, 143] width 27 height 27
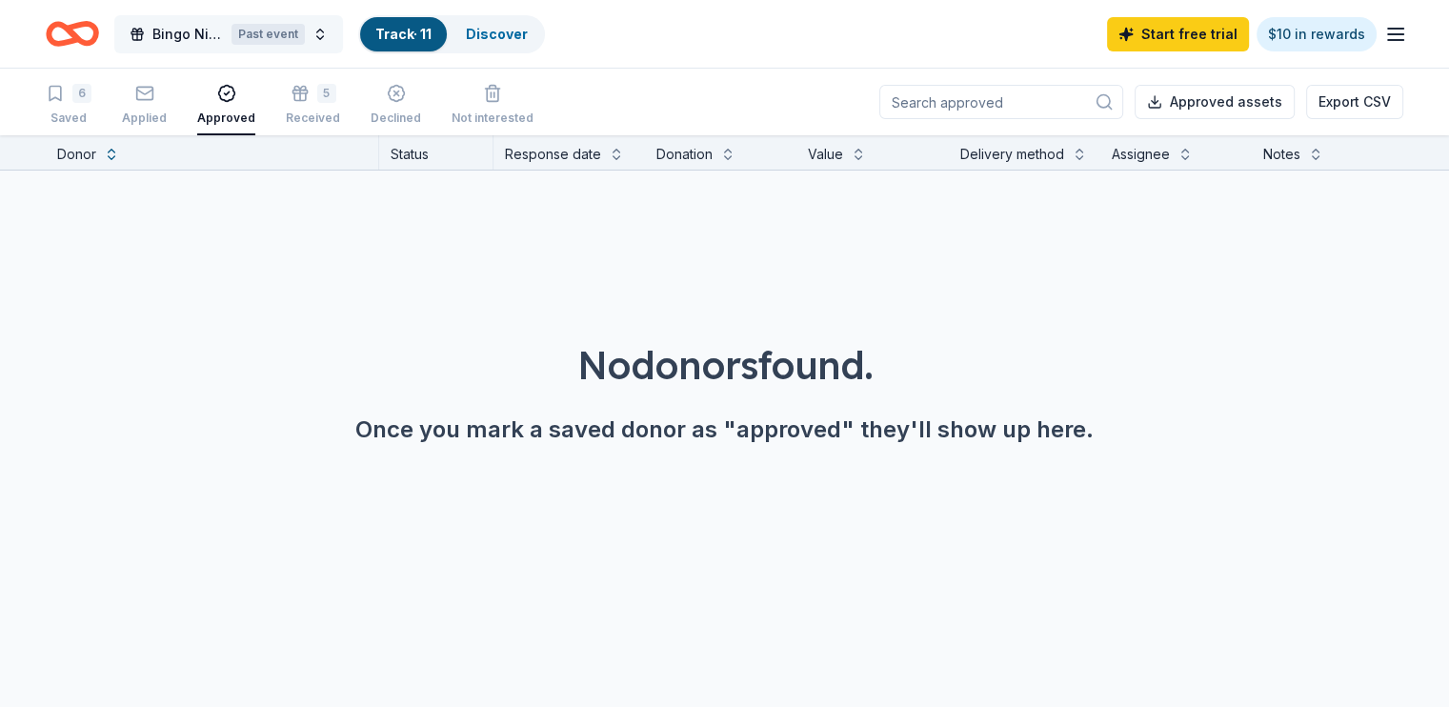
click at [343, 36] on button "Bingo Night Past event" at bounding box center [228, 34] width 229 height 38
